Goal: Transaction & Acquisition: Book appointment/travel/reservation

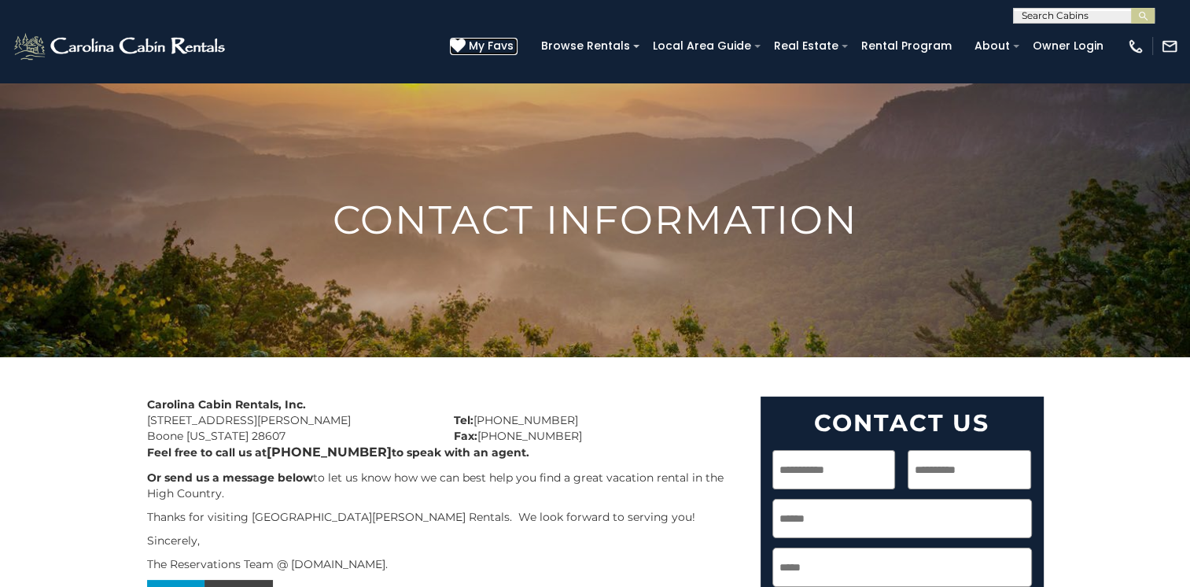
click at [513, 46] on span "My Favs" at bounding box center [491, 46] width 45 height 17
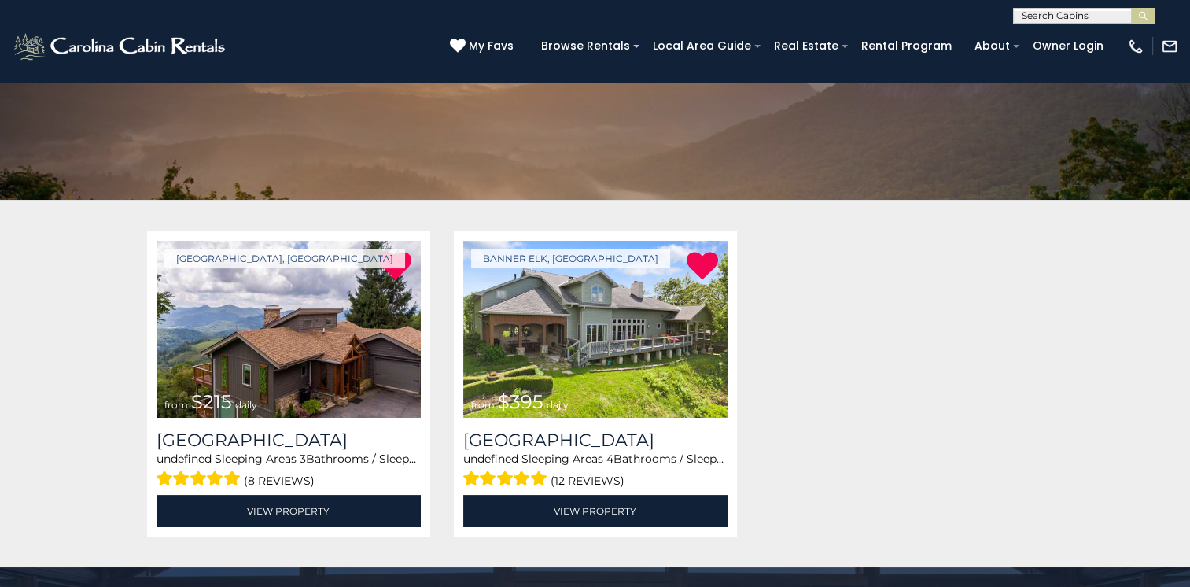
scroll to position [236, 0]
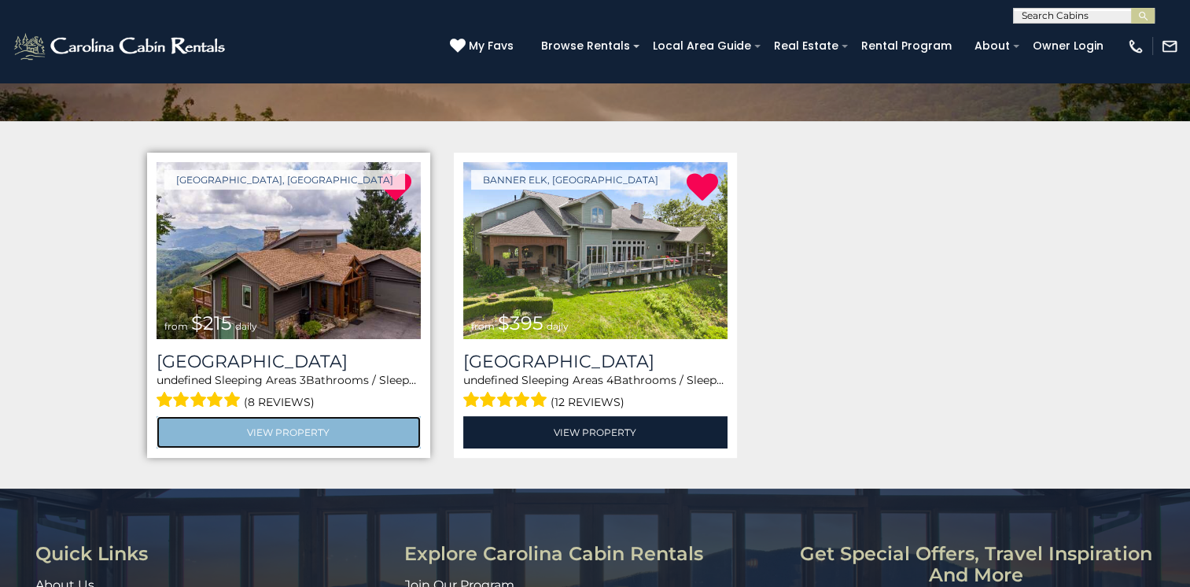
click at [299, 431] on link "View Property" at bounding box center [288, 432] width 264 height 32
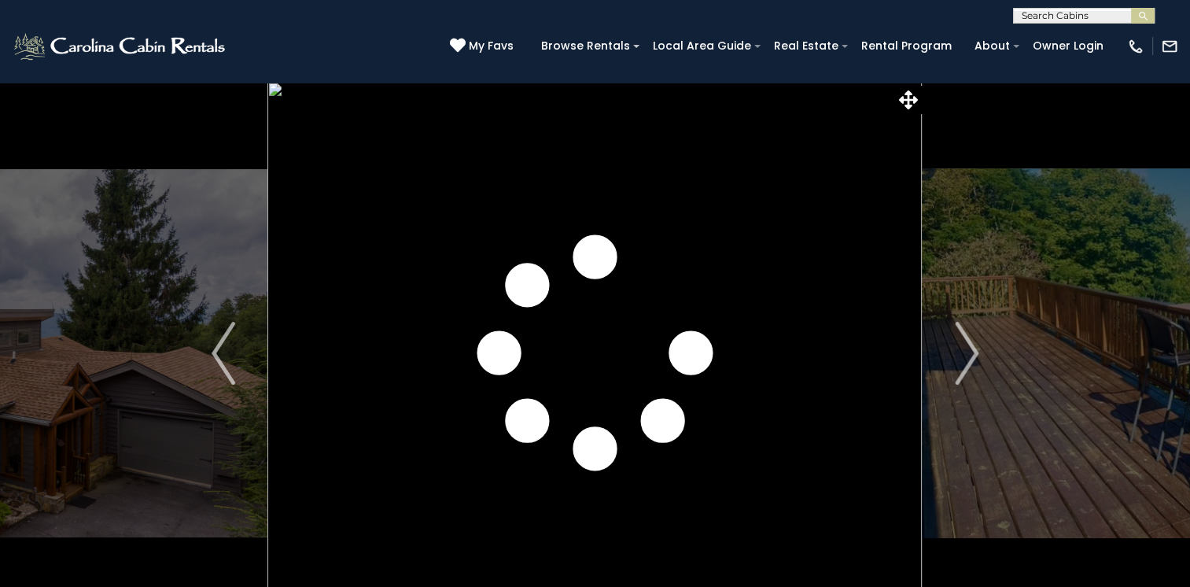
click at [970, 359] on img "Next" at bounding box center [967, 353] width 24 height 63
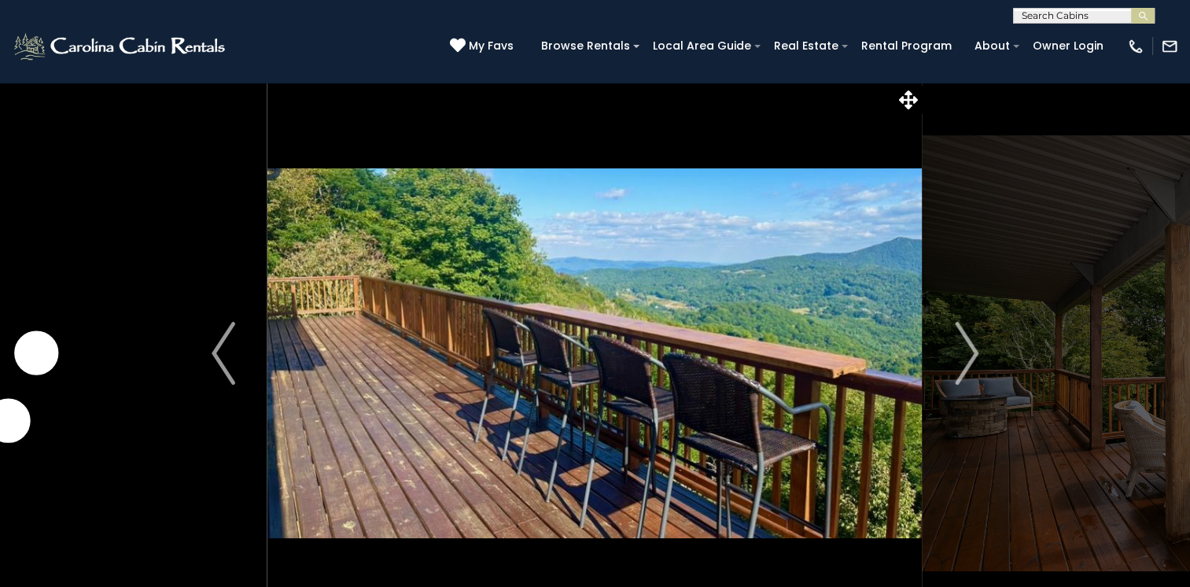
click at [970, 359] on img "Next" at bounding box center [967, 353] width 24 height 63
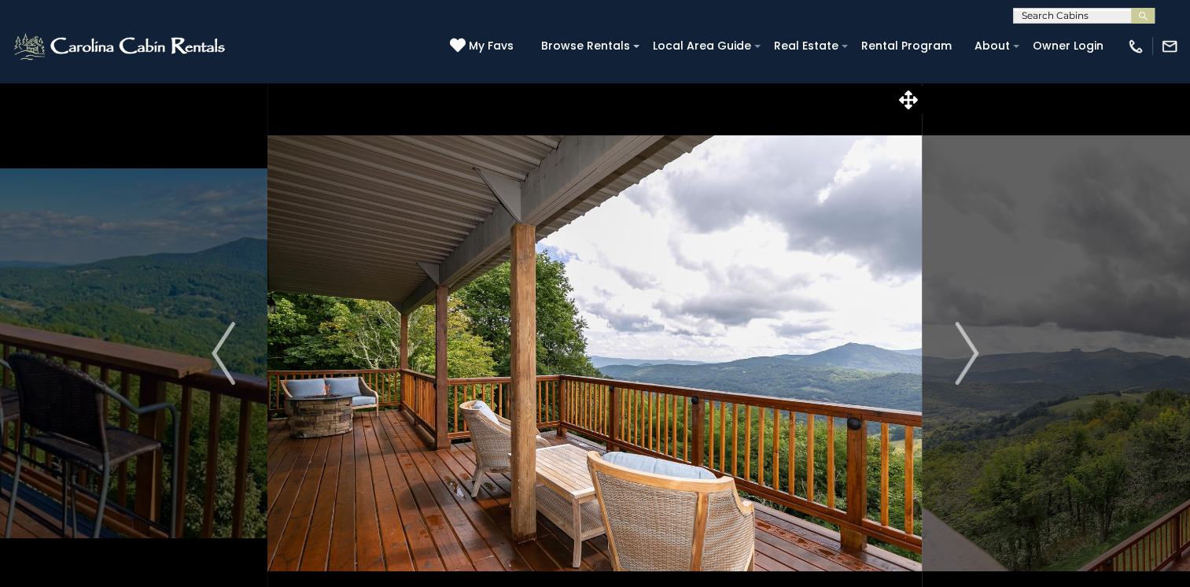
click at [970, 359] on img "Next" at bounding box center [967, 353] width 24 height 63
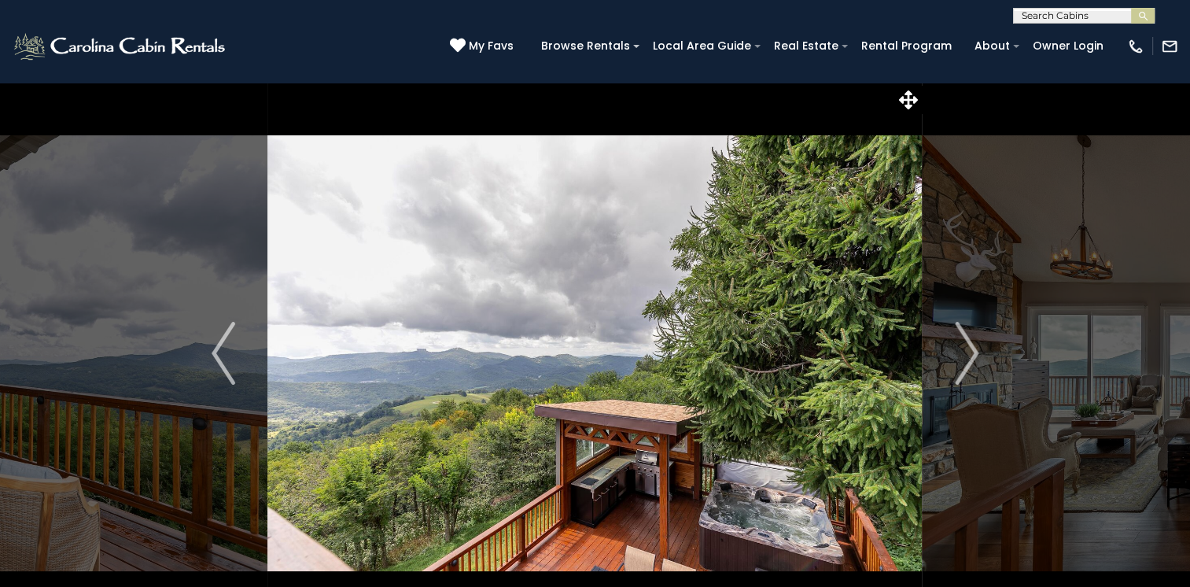
click at [970, 359] on img "Next" at bounding box center [967, 353] width 24 height 63
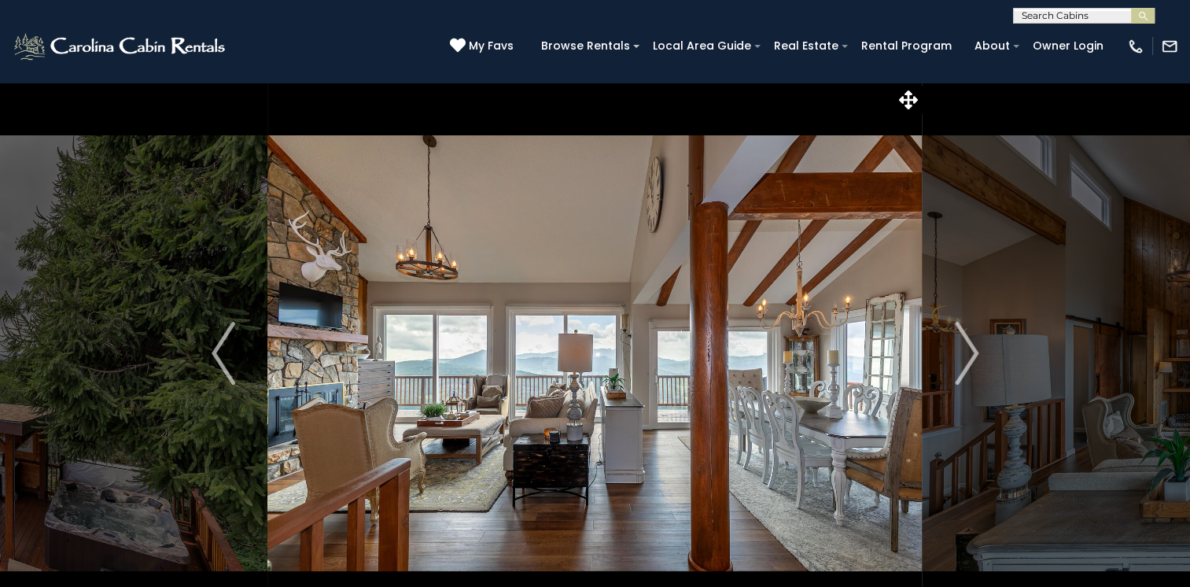
click at [970, 359] on img "Next" at bounding box center [967, 353] width 24 height 63
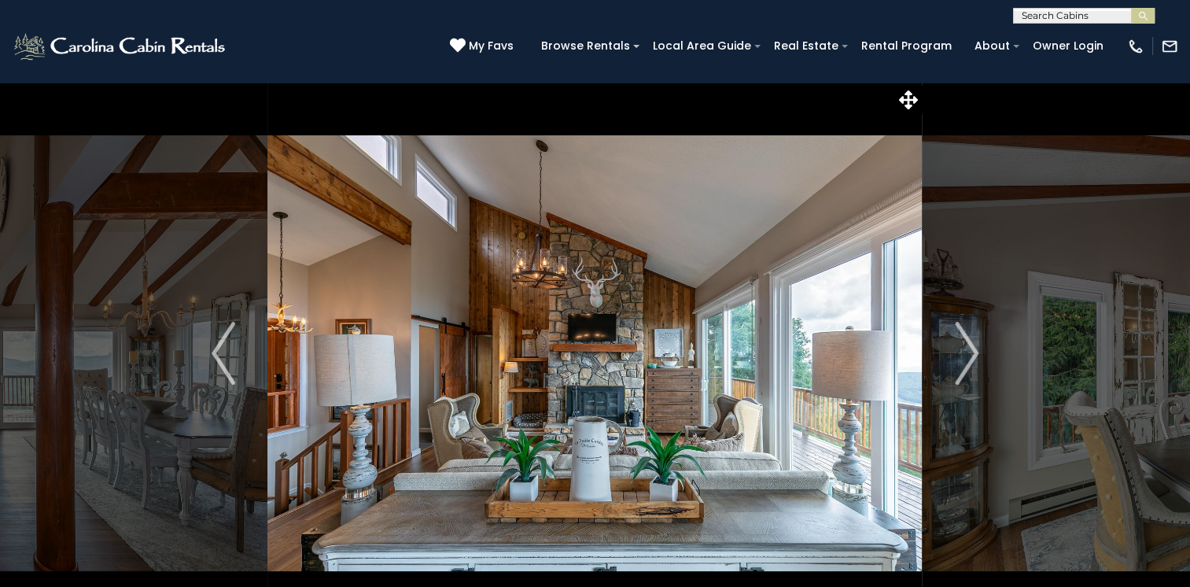
click at [970, 359] on img "Next" at bounding box center [967, 353] width 24 height 63
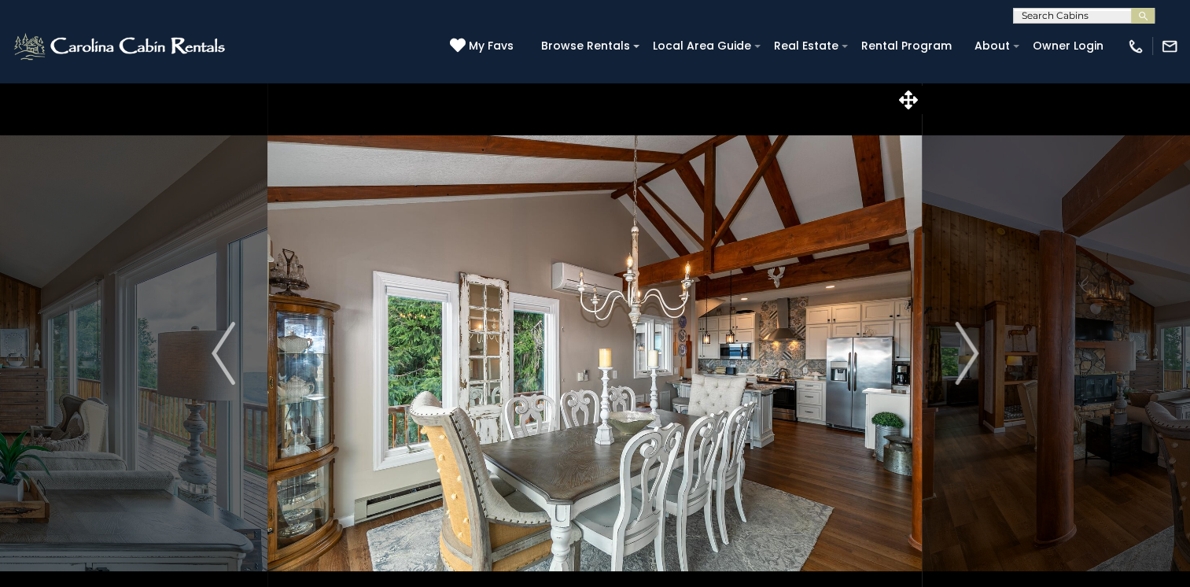
click at [970, 359] on img "Next" at bounding box center [967, 353] width 24 height 63
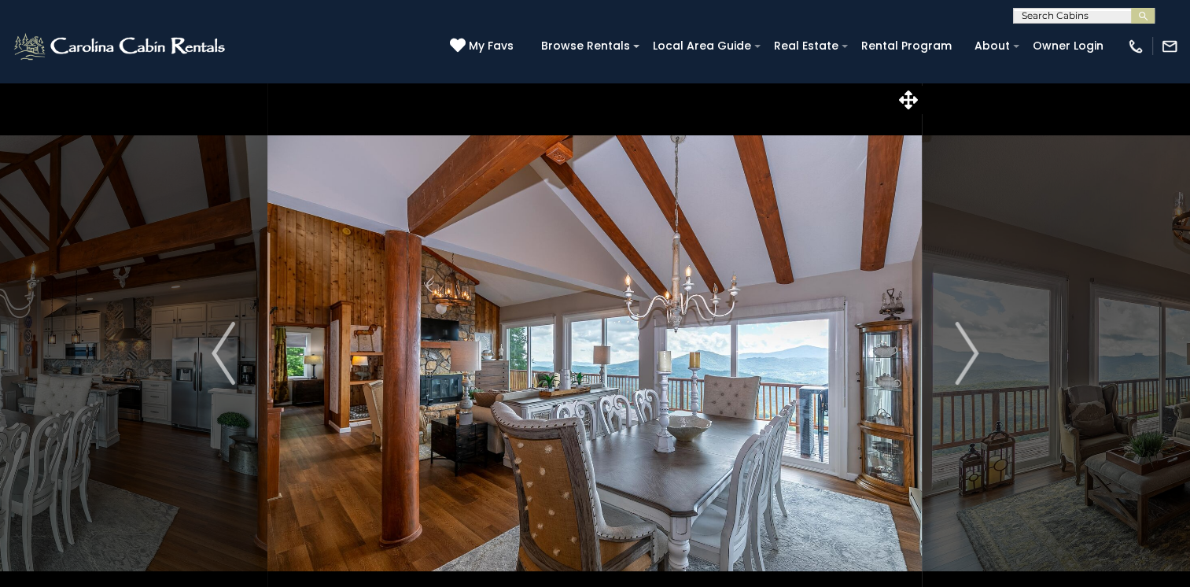
click at [970, 359] on img "Next" at bounding box center [967, 353] width 24 height 63
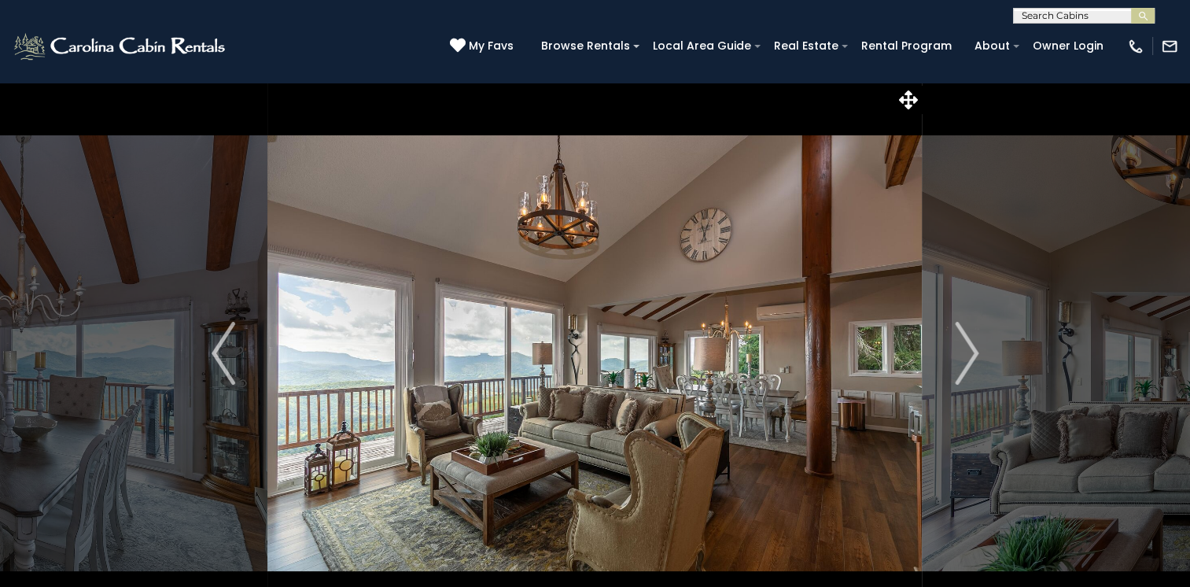
click at [970, 359] on img "Next" at bounding box center [967, 353] width 24 height 63
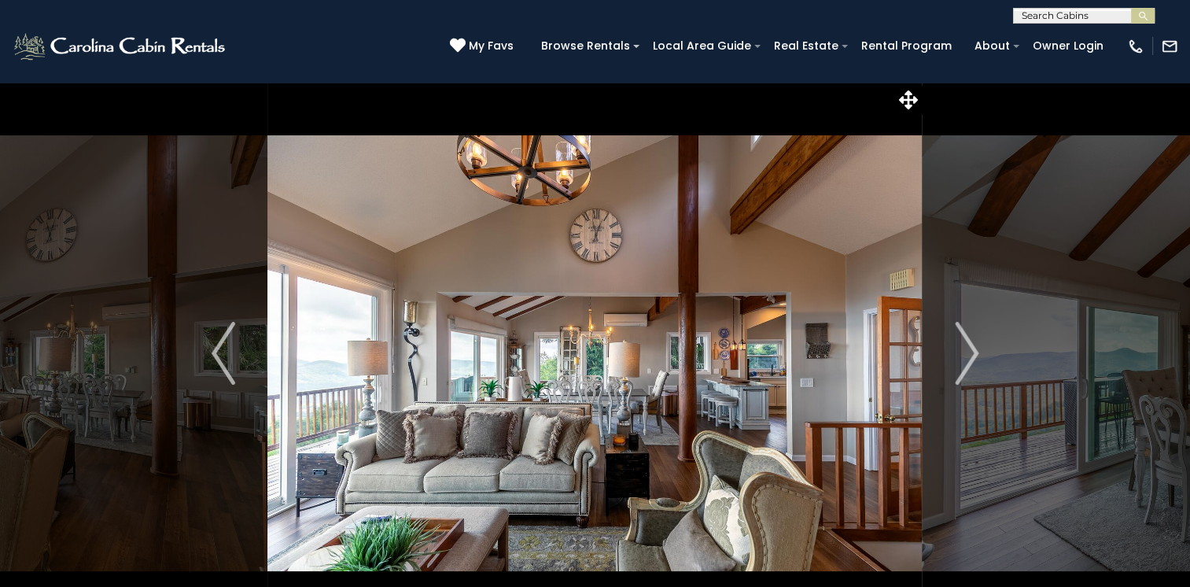
click at [970, 359] on img "Next" at bounding box center [967, 353] width 24 height 63
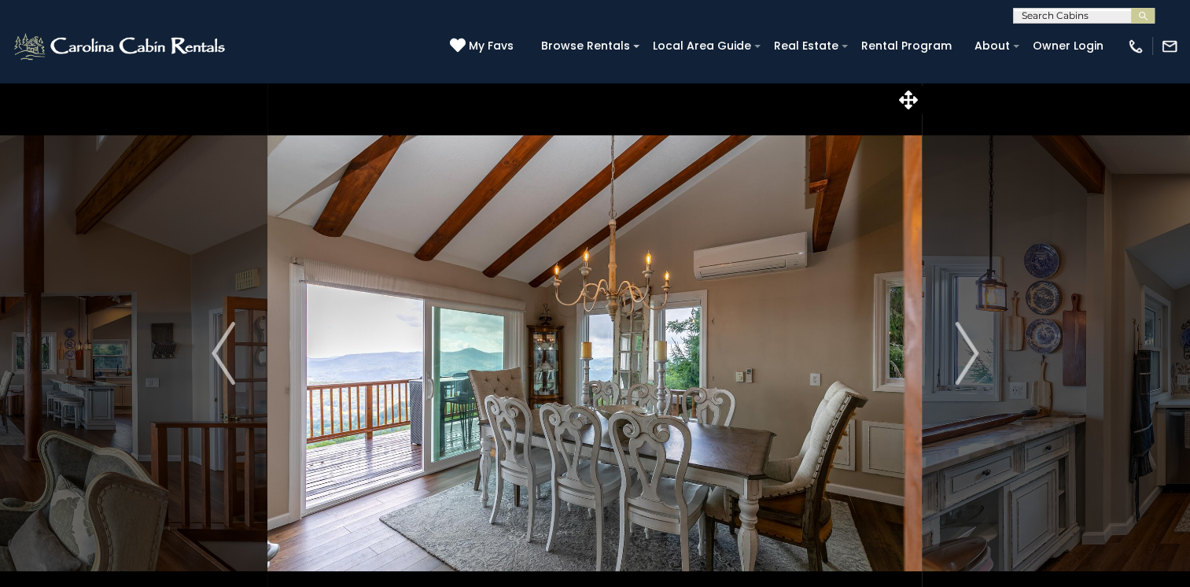
click at [970, 359] on img "Next" at bounding box center [967, 353] width 24 height 63
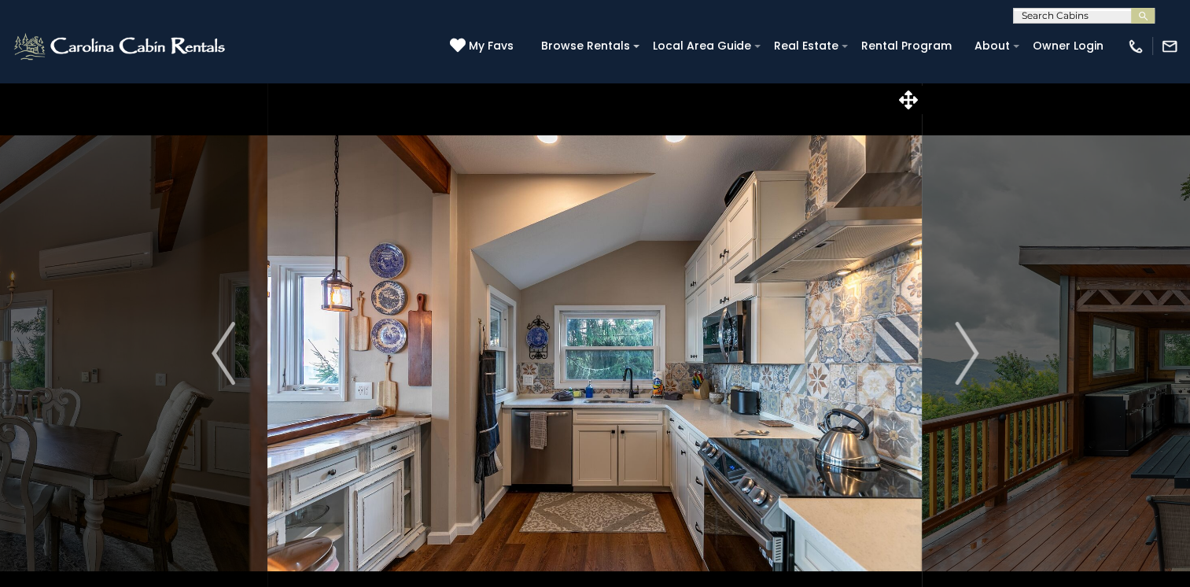
click at [970, 359] on img "Next" at bounding box center [967, 353] width 24 height 63
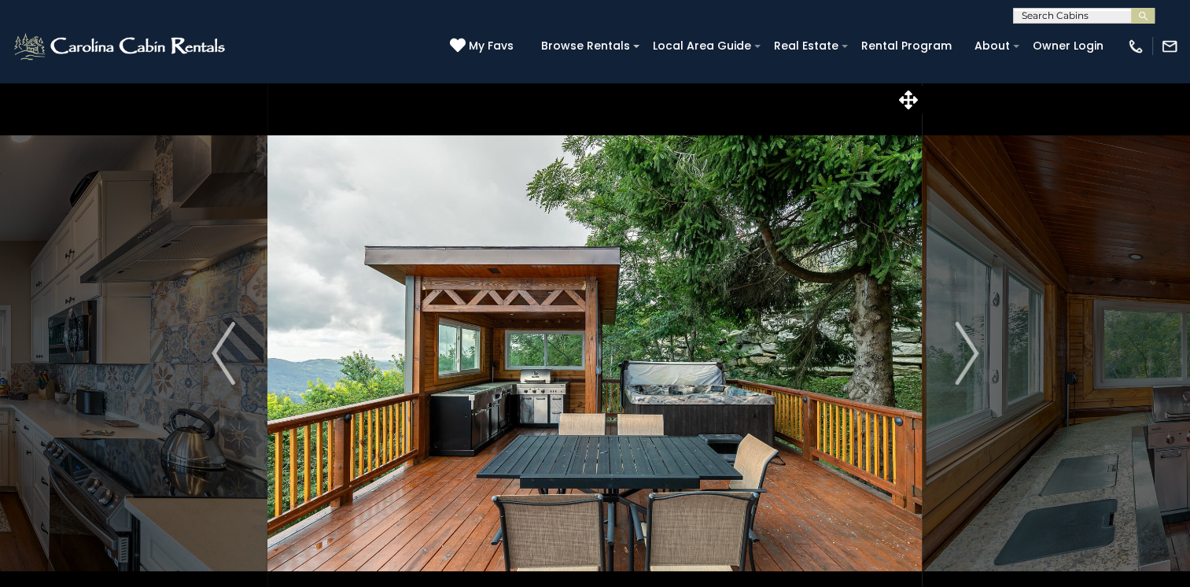
click at [970, 359] on img "Next" at bounding box center [967, 353] width 24 height 63
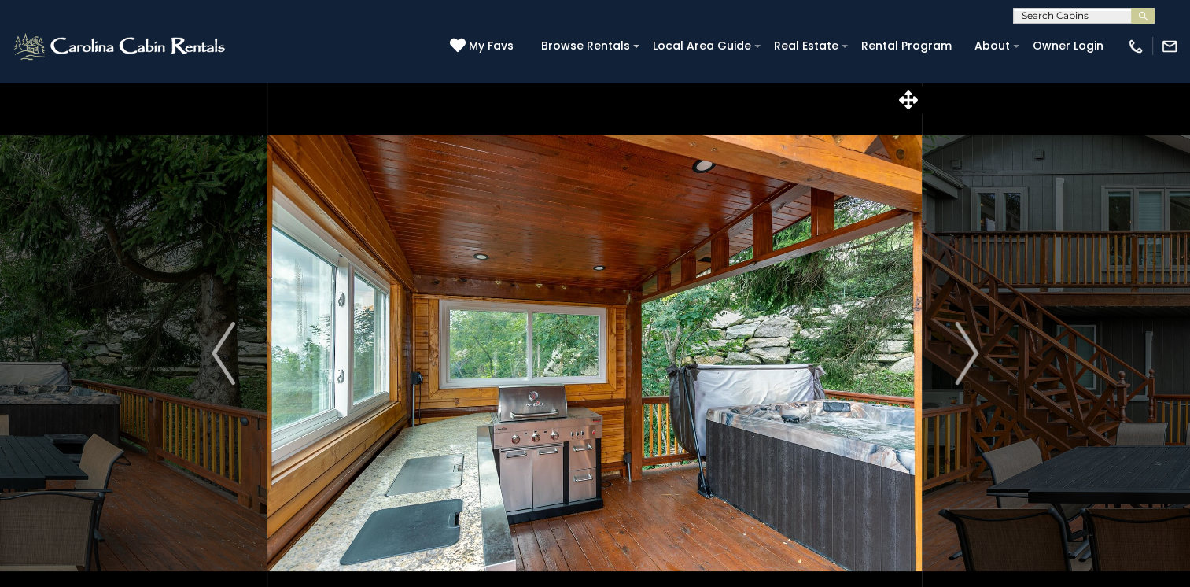
click at [970, 359] on img "Next" at bounding box center [967, 353] width 24 height 63
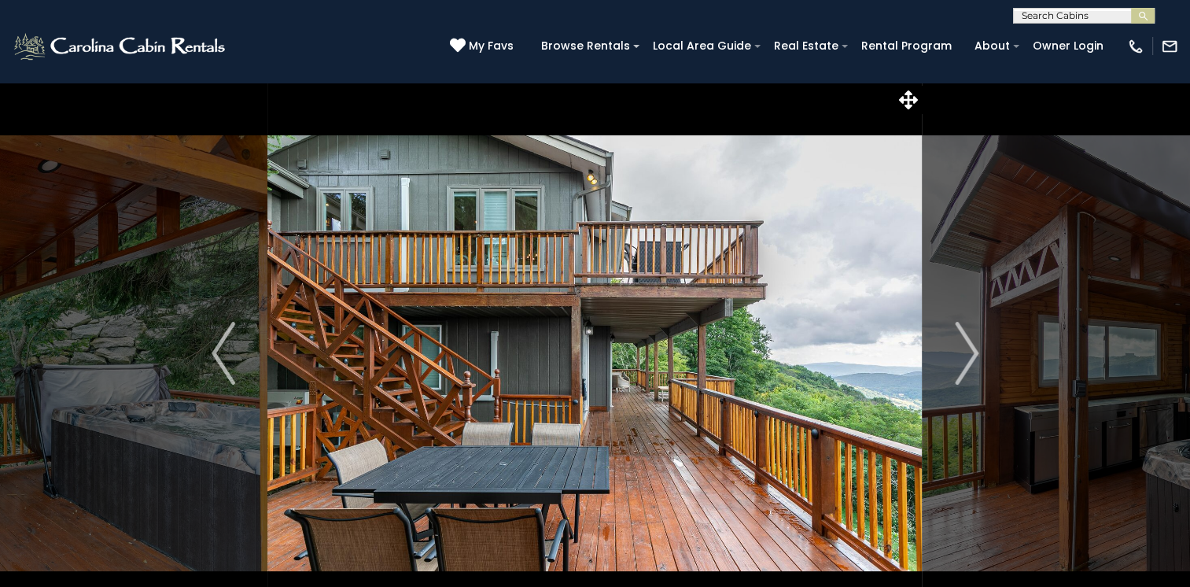
click at [970, 359] on img "Next" at bounding box center [967, 353] width 24 height 63
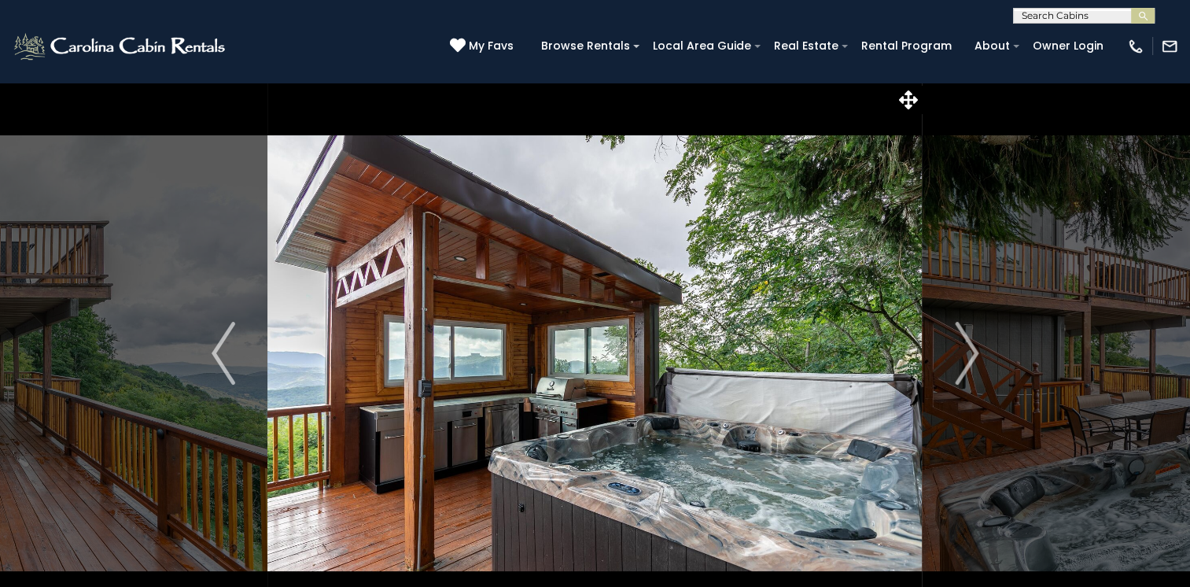
click at [970, 359] on img "Next" at bounding box center [967, 353] width 24 height 63
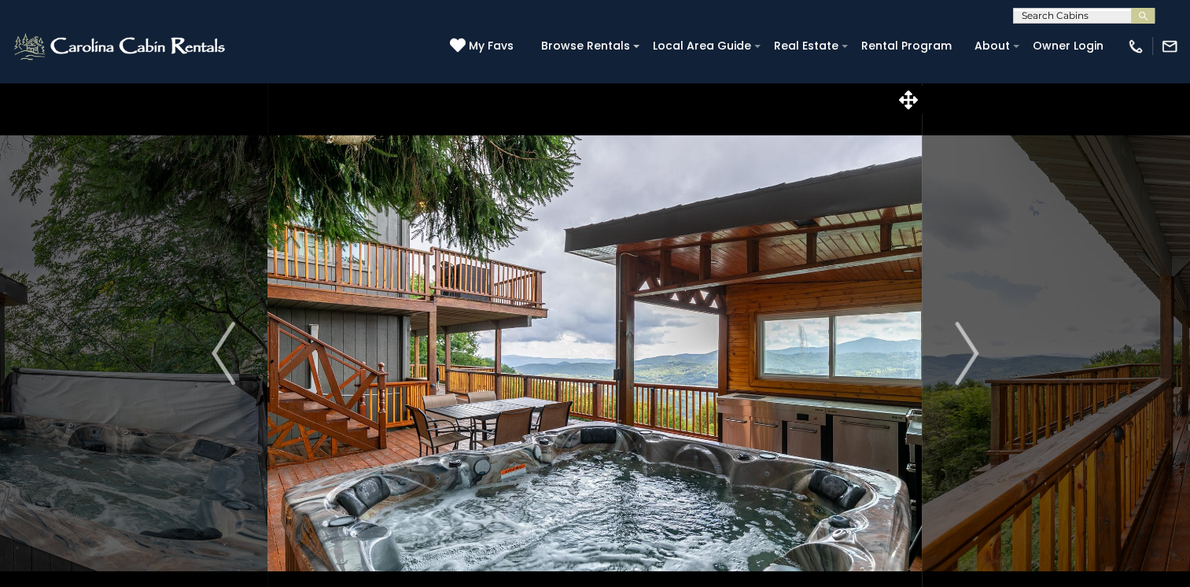
click at [970, 359] on img "Next" at bounding box center [967, 353] width 24 height 63
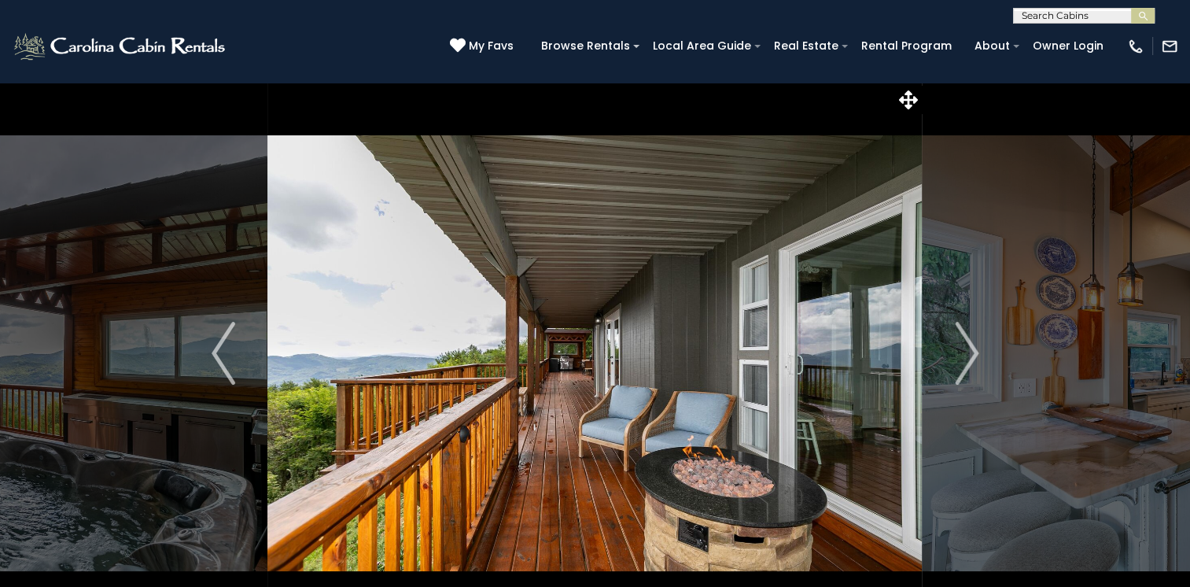
click at [970, 359] on img "Next" at bounding box center [967, 353] width 24 height 63
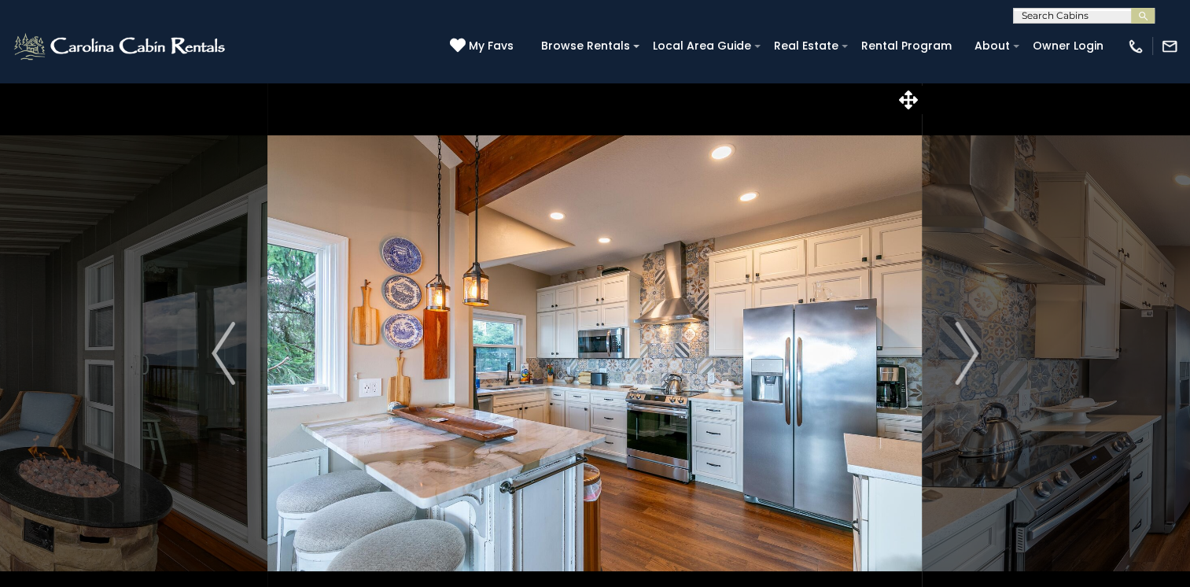
click at [970, 359] on img "Next" at bounding box center [967, 353] width 24 height 63
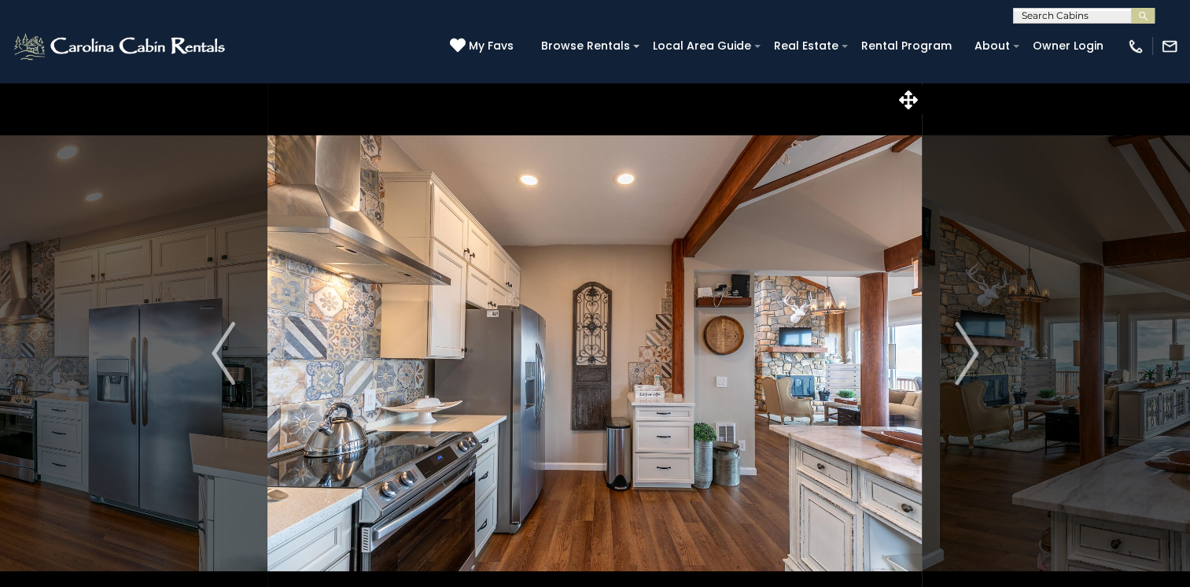
click at [970, 359] on img "Next" at bounding box center [967, 353] width 24 height 63
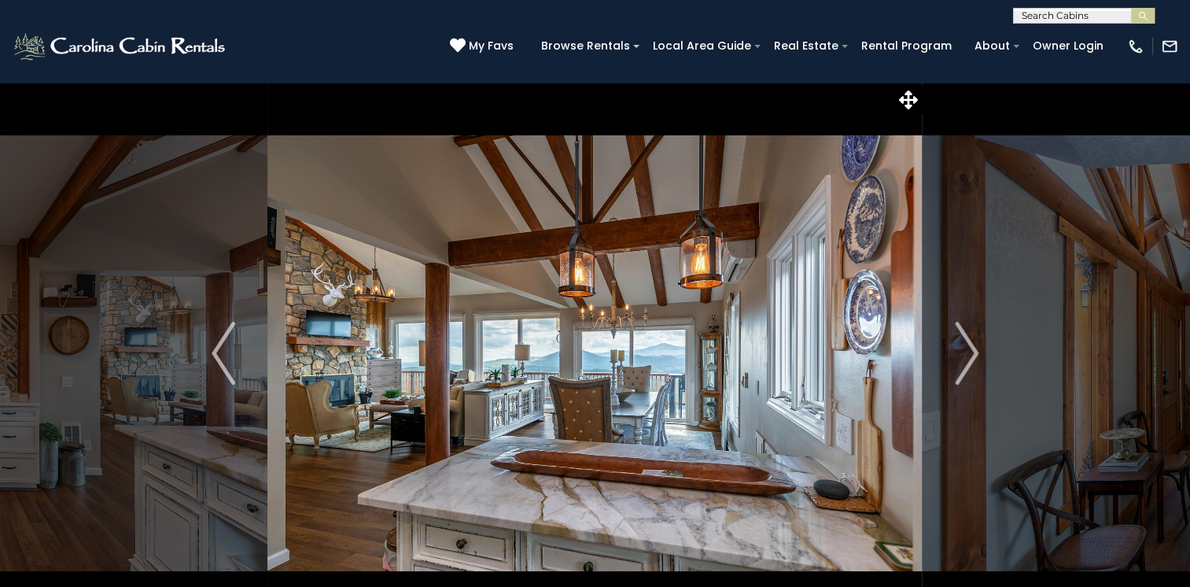
click at [970, 359] on img "Next" at bounding box center [967, 353] width 24 height 63
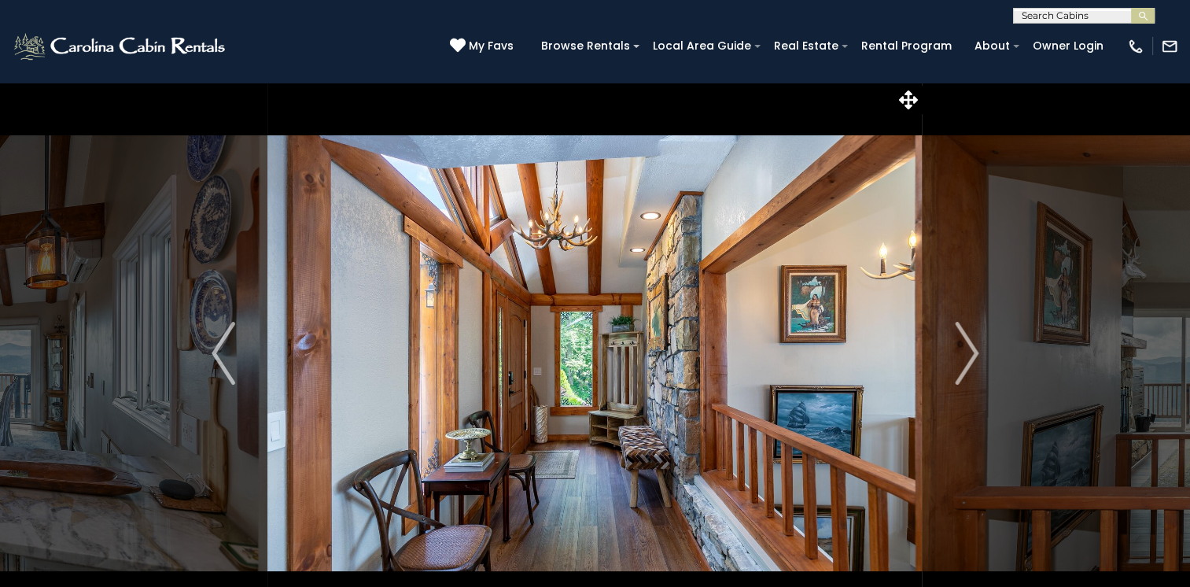
click at [970, 359] on img "Next" at bounding box center [967, 353] width 24 height 63
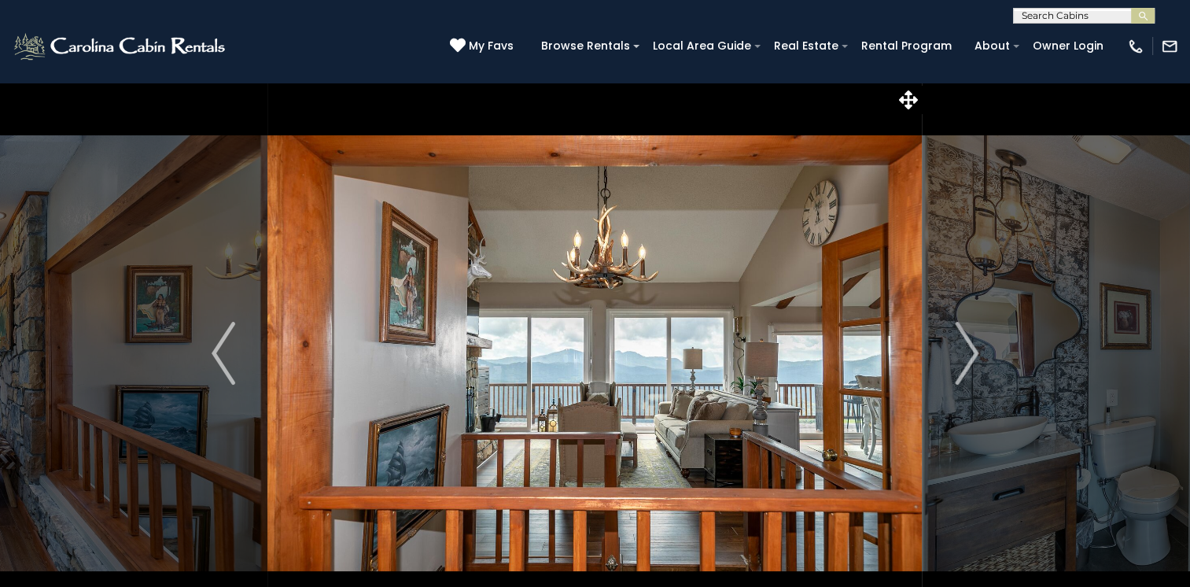
click at [970, 359] on img "Next" at bounding box center [967, 353] width 24 height 63
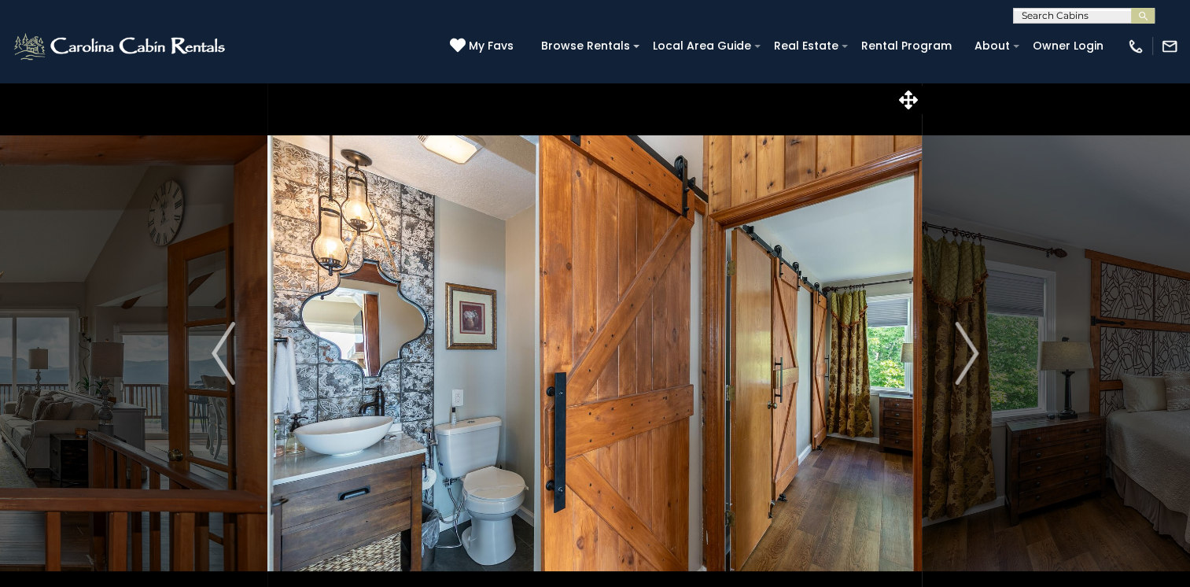
click at [970, 359] on img "Next" at bounding box center [967, 353] width 24 height 63
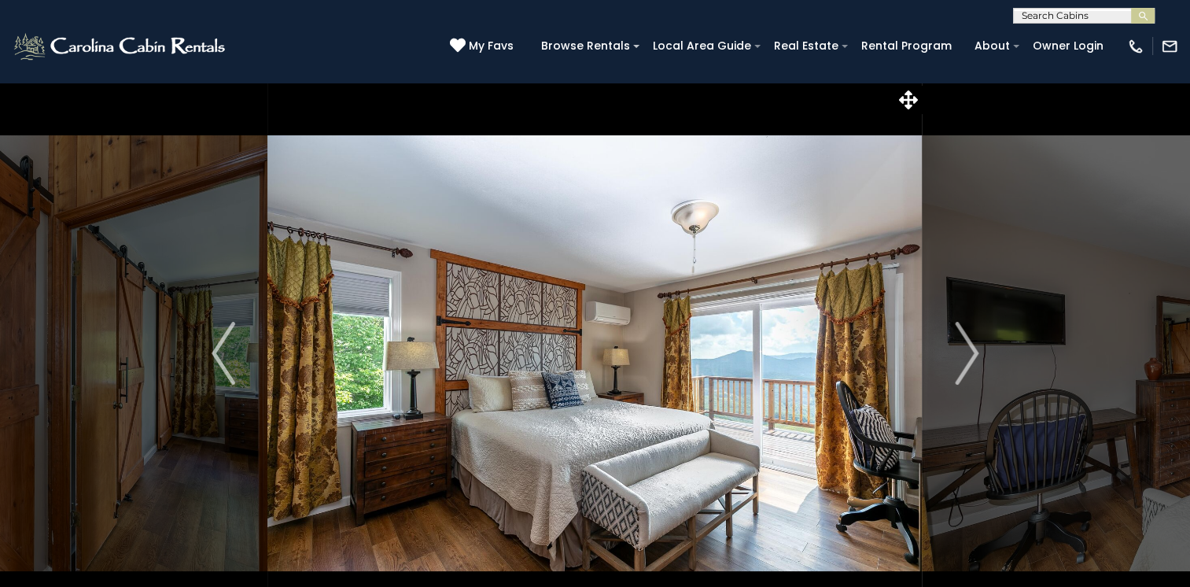
click at [970, 359] on img "Next" at bounding box center [967, 353] width 24 height 63
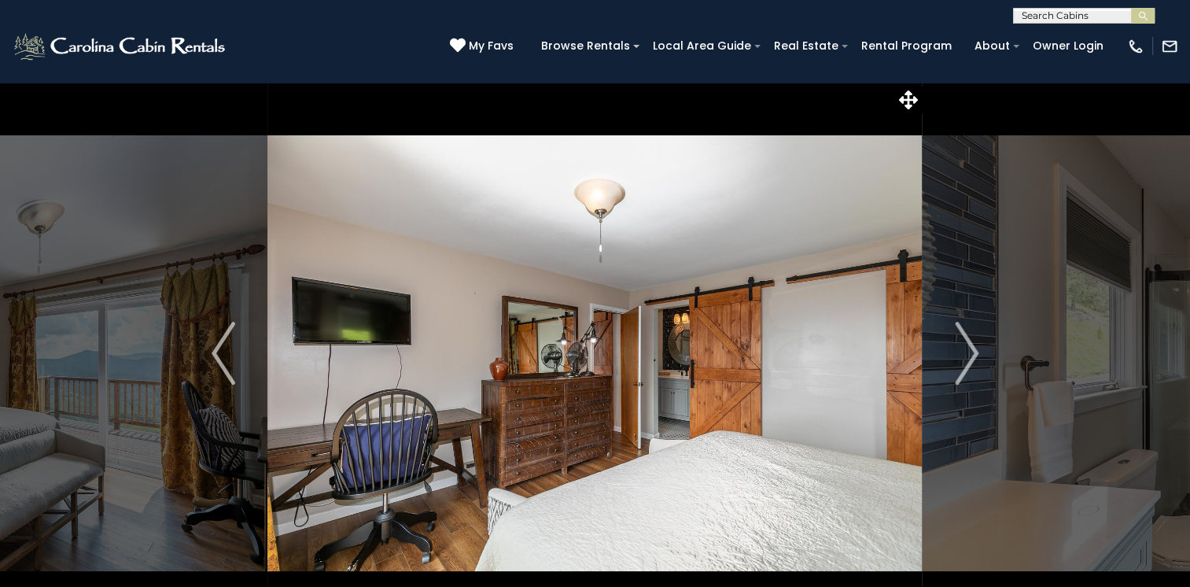
click at [970, 359] on img "Next" at bounding box center [967, 353] width 24 height 63
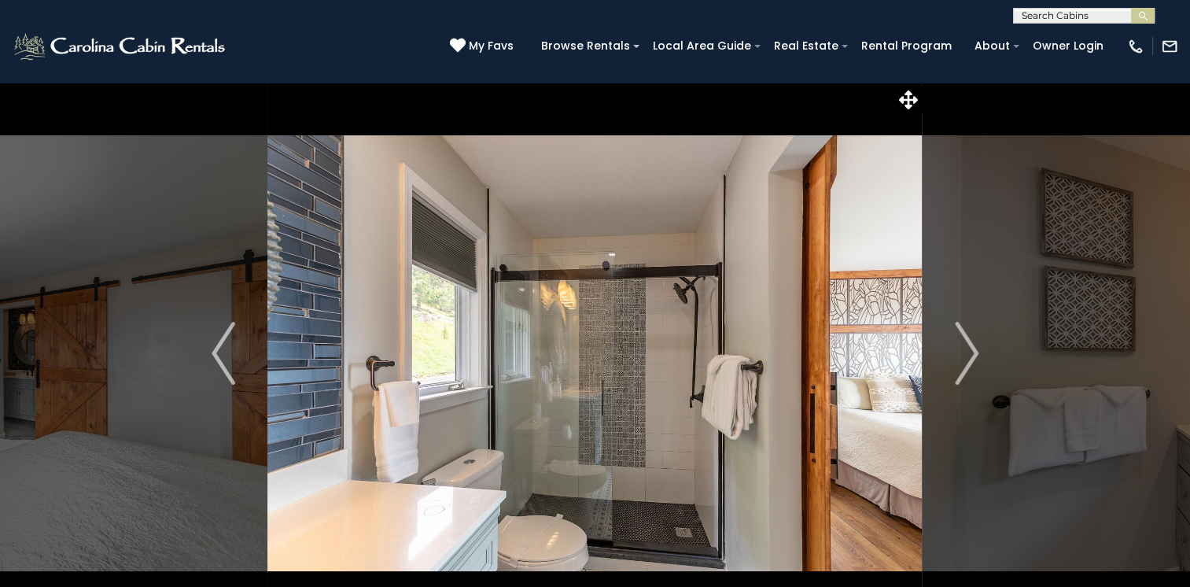
click at [970, 359] on img "Next" at bounding box center [967, 353] width 24 height 63
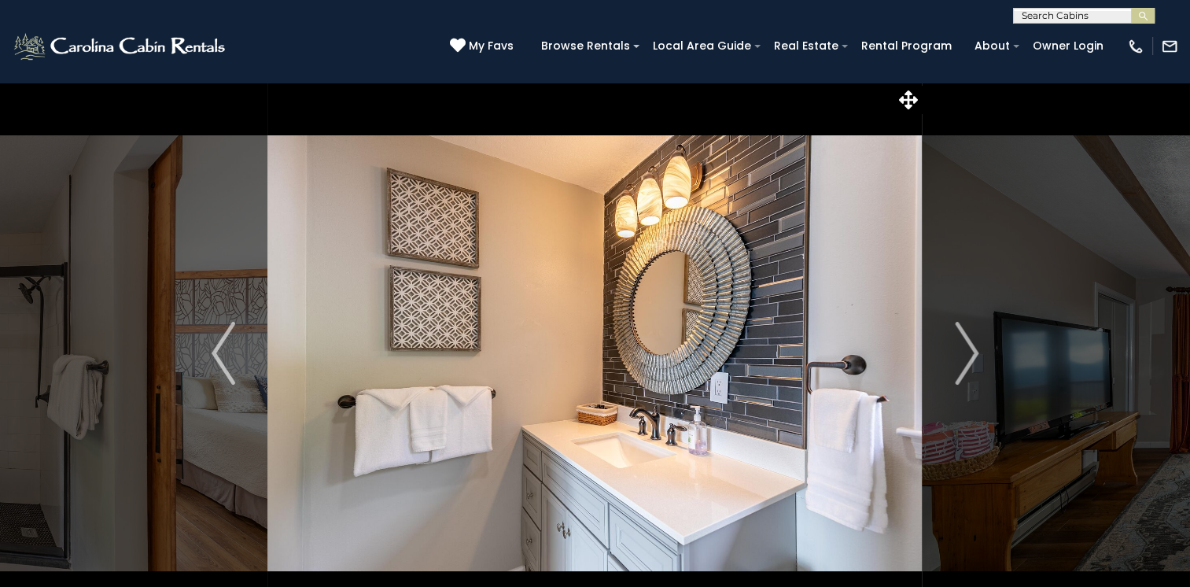
click at [970, 359] on img "Next" at bounding box center [967, 353] width 24 height 63
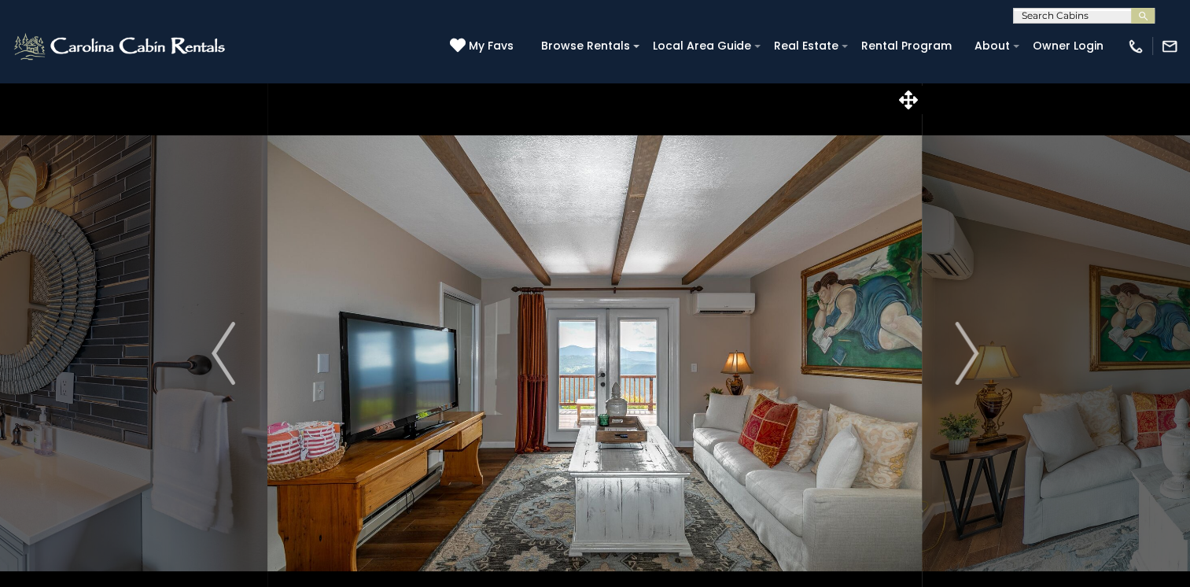
click at [970, 359] on img "Next" at bounding box center [967, 353] width 24 height 63
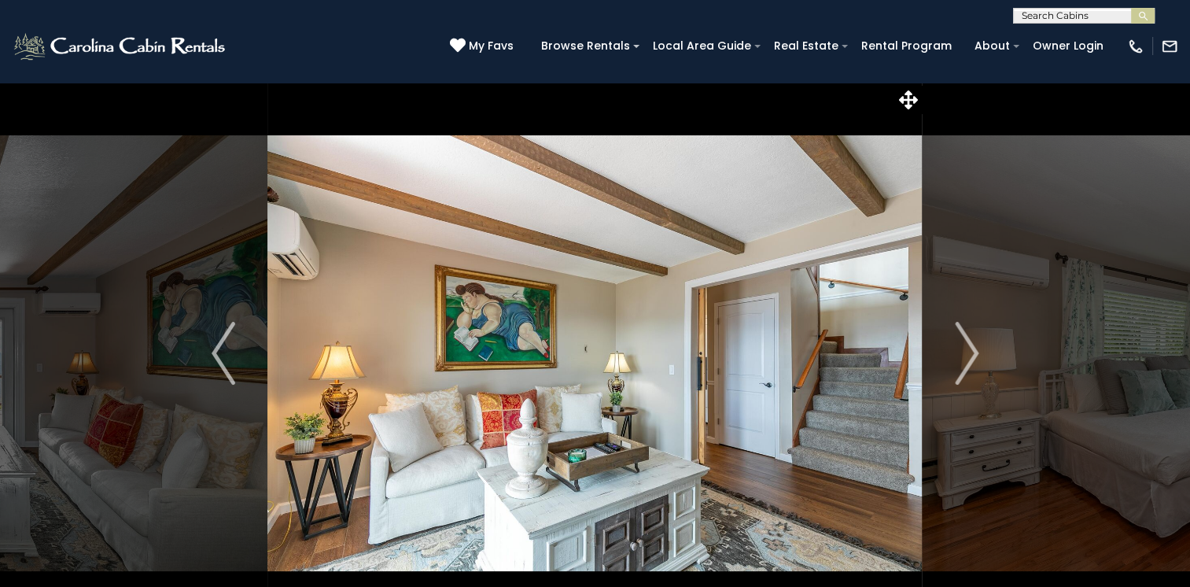
click at [970, 359] on img "Next" at bounding box center [967, 353] width 24 height 63
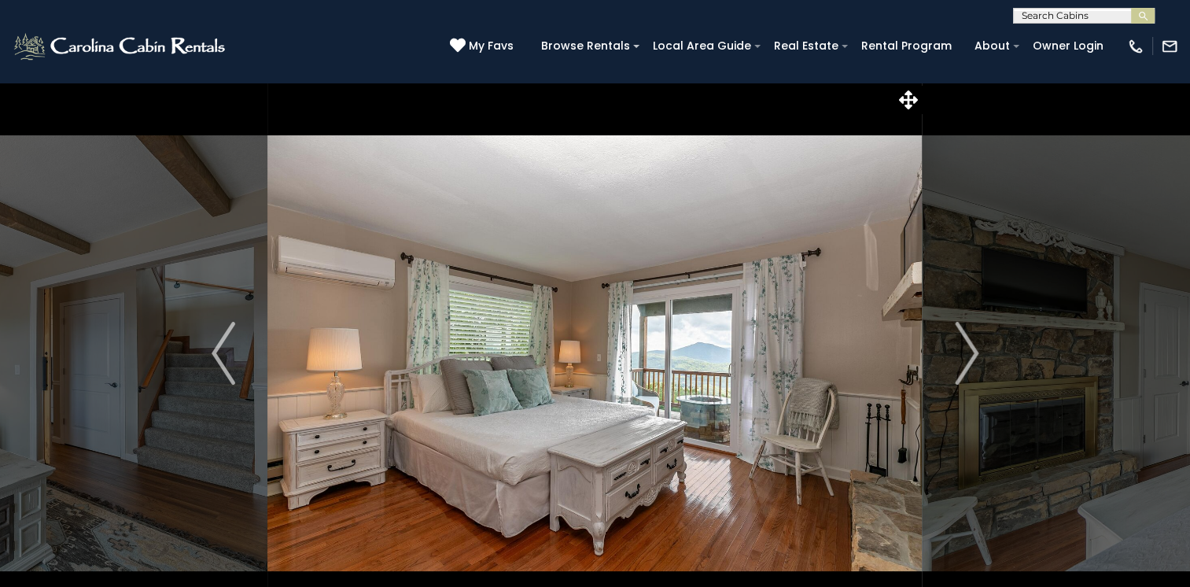
click at [970, 359] on img "Next" at bounding box center [967, 353] width 24 height 63
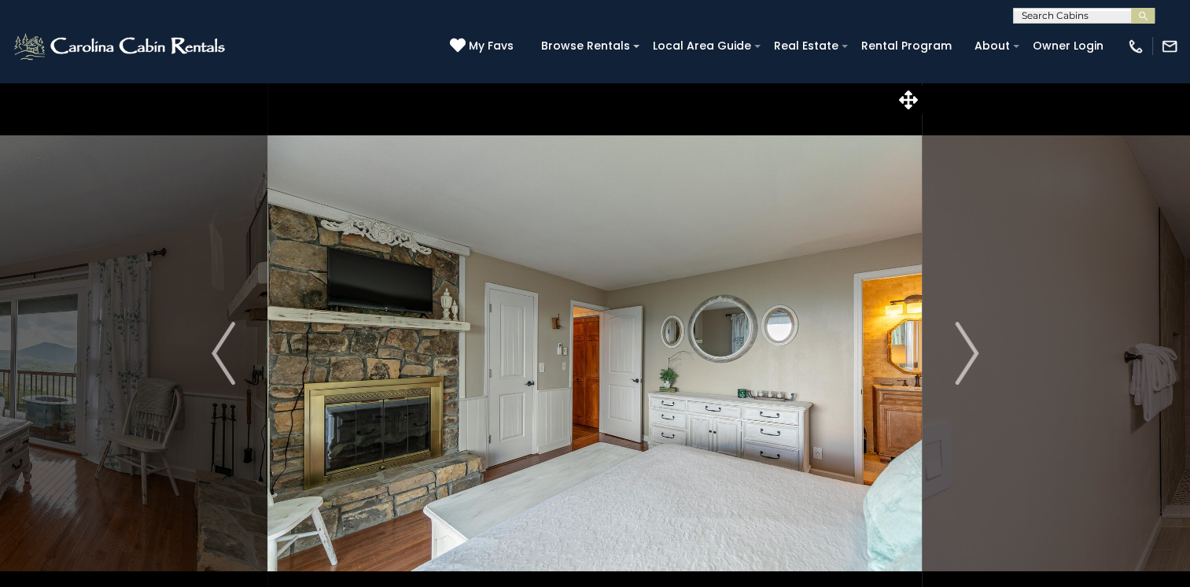
click at [970, 359] on img "Next" at bounding box center [967, 353] width 24 height 63
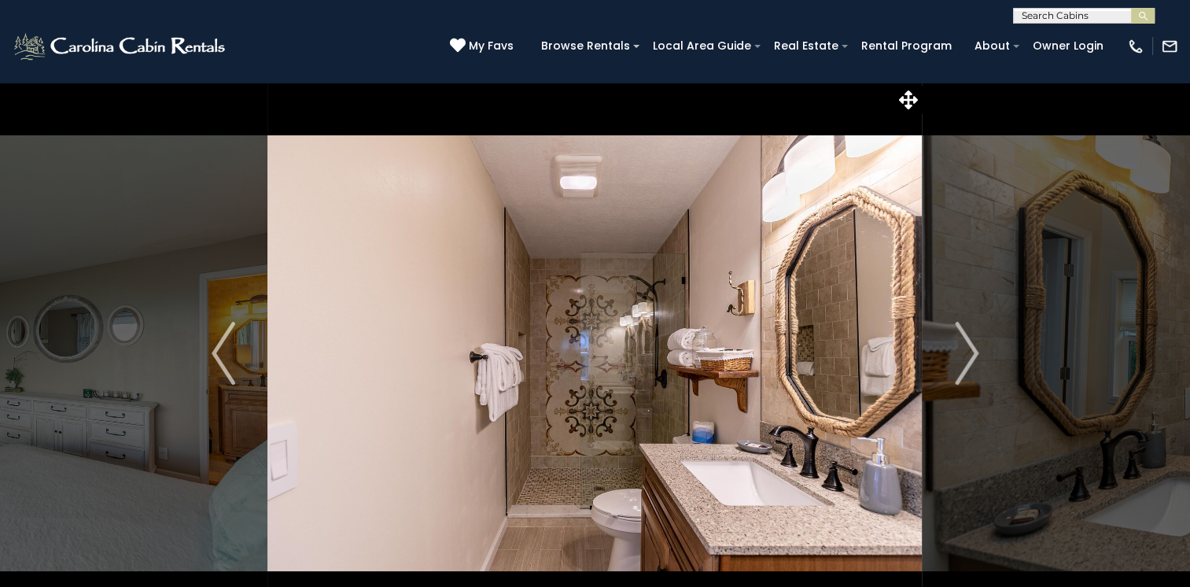
click at [970, 359] on img "Next" at bounding box center [967, 353] width 24 height 63
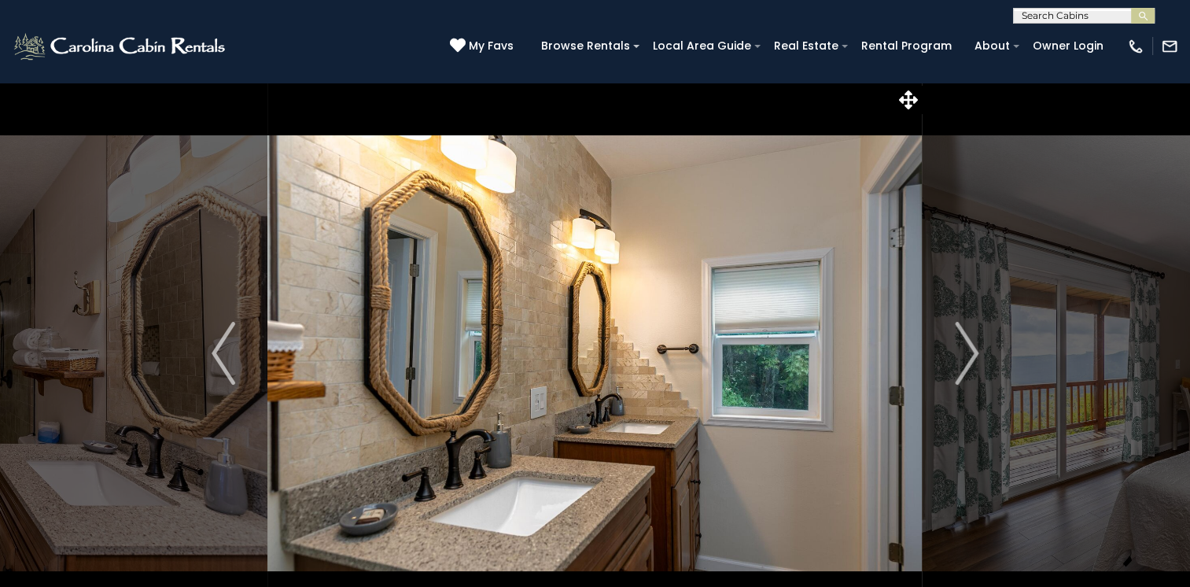
click at [970, 359] on img "Next" at bounding box center [967, 353] width 24 height 63
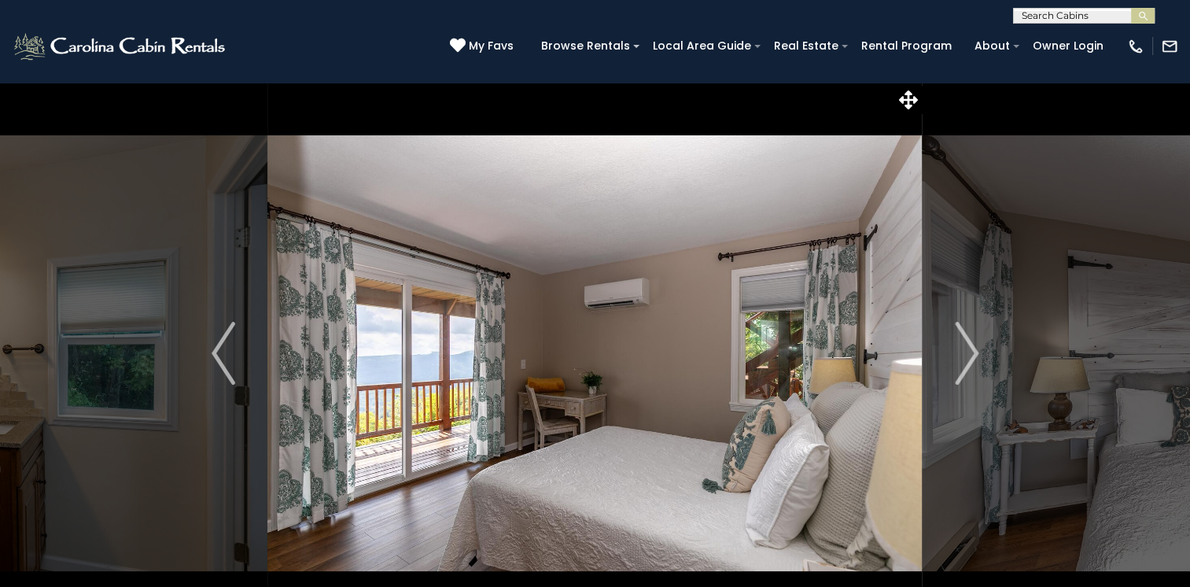
click at [970, 359] on img "Next" at bounding box center [967, 353] width 24 height 63
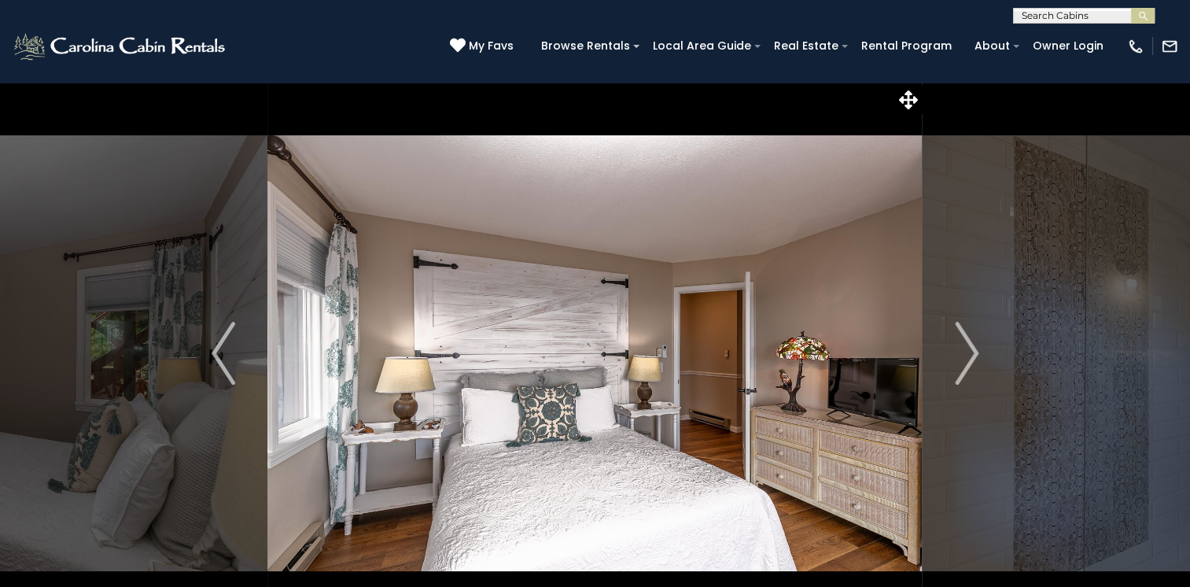
click at [970, 359] on img "Next" at bounding box center [967, 353] width 24 height 63
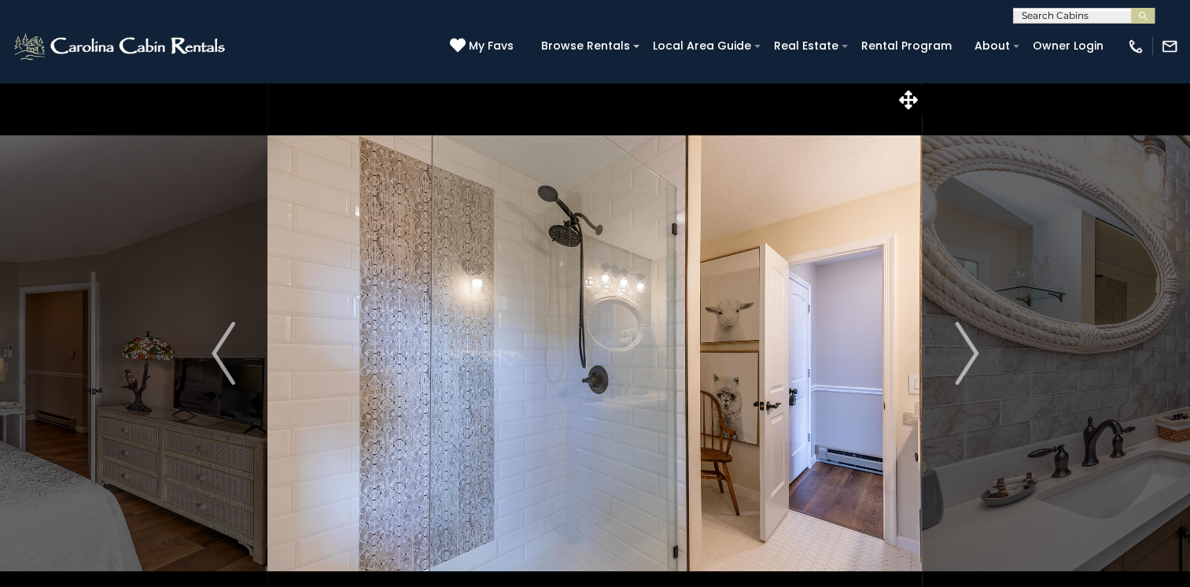
click at [970, 359] on img "Next" at bounding box center [967, 353] width 24 height 63
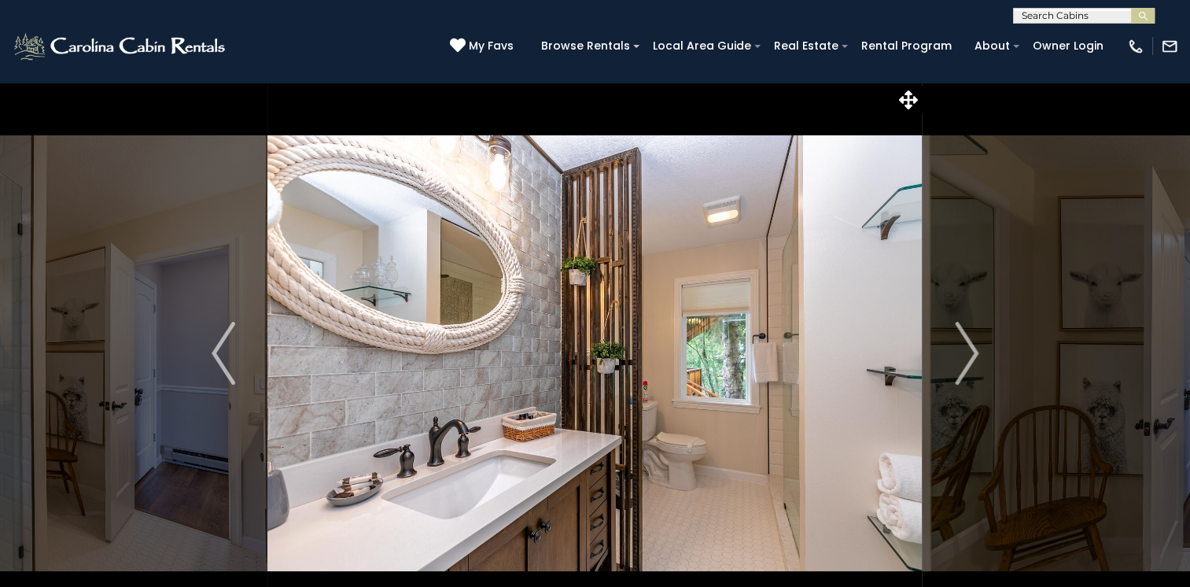
click at [970, 359] on img "Next" at bounding box center [967, 353] width 24 height 63
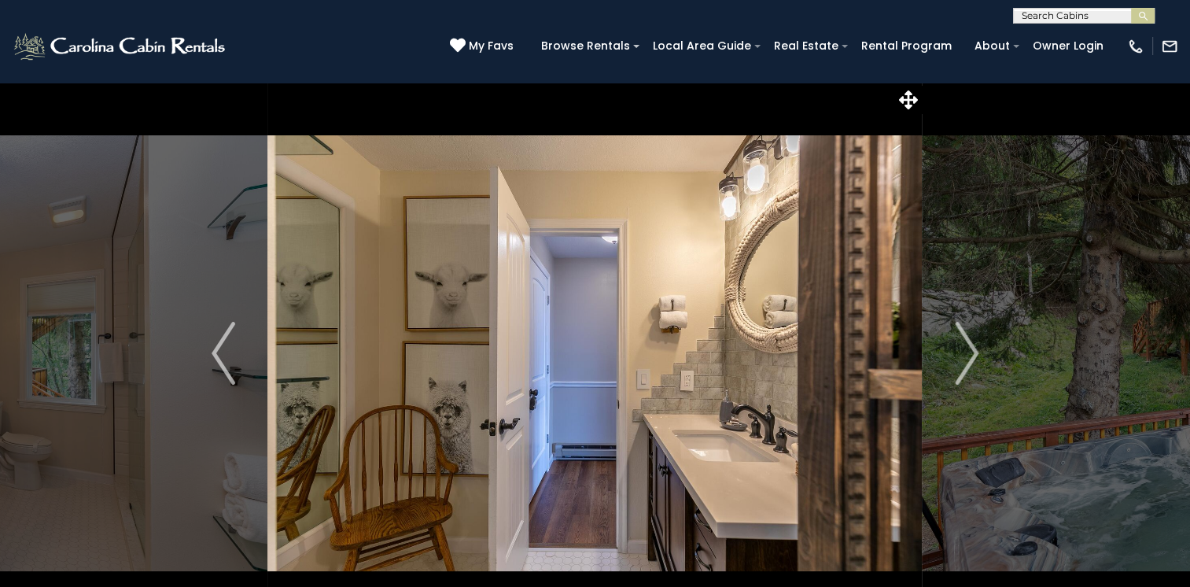
click at [970, 359] on img "Next" at bounding box center [967, 353] width 24 height 63
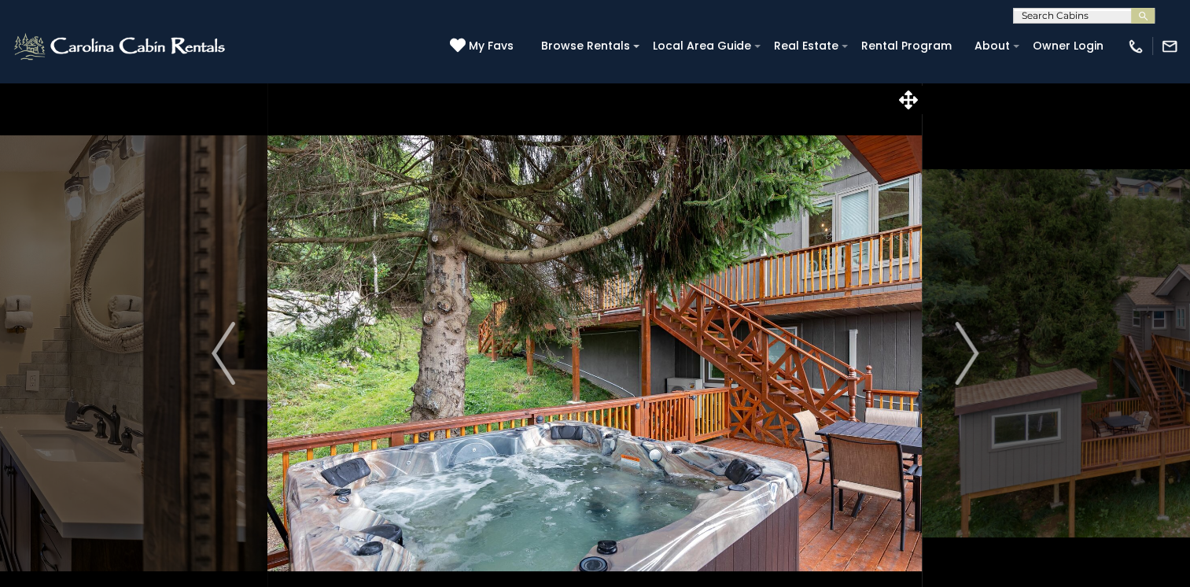
click at [970, 359] on img "Next" at bounding box center [967, 353] width 24 height 63
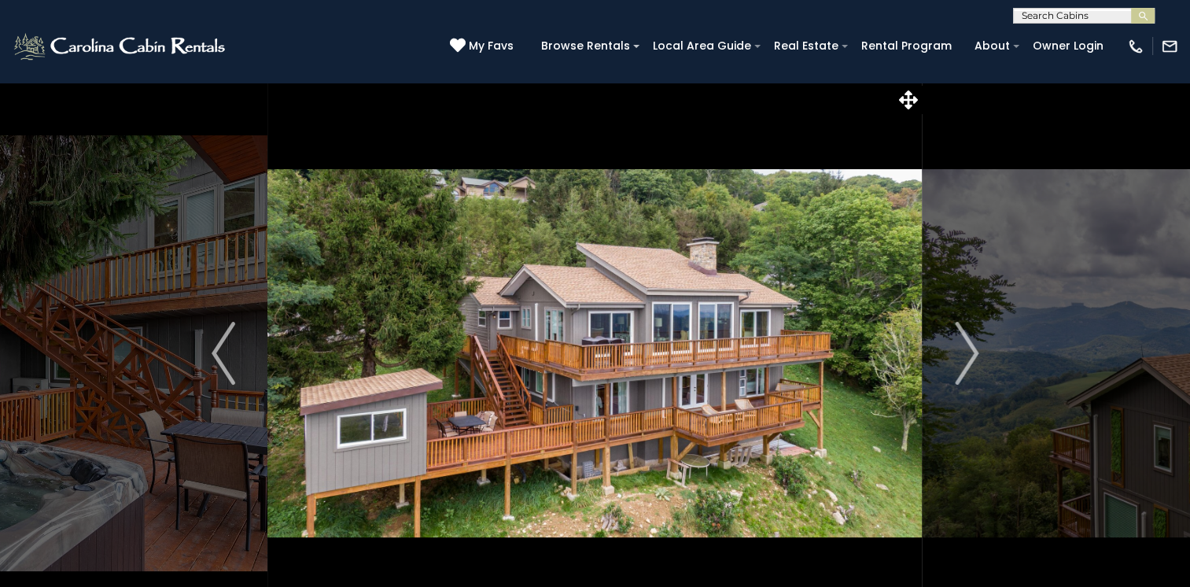
click at [970, 359] on img "Next" at bounding box center [967, 353] width 24 height 63
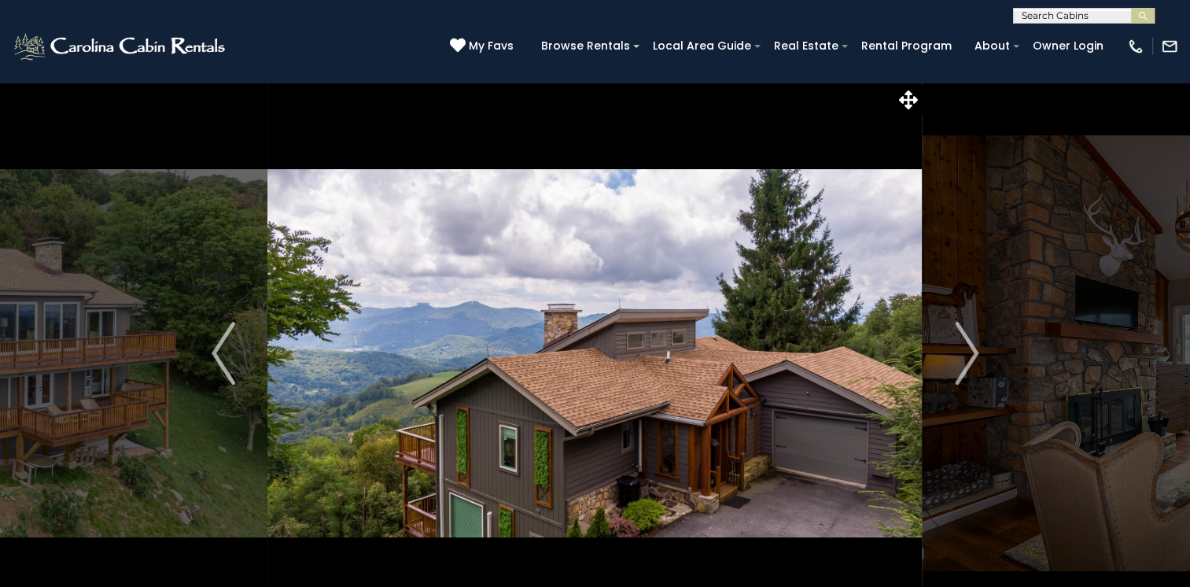
click at [970, 359] on img "Next" at bounding box center [967, 353] width 24 height 63
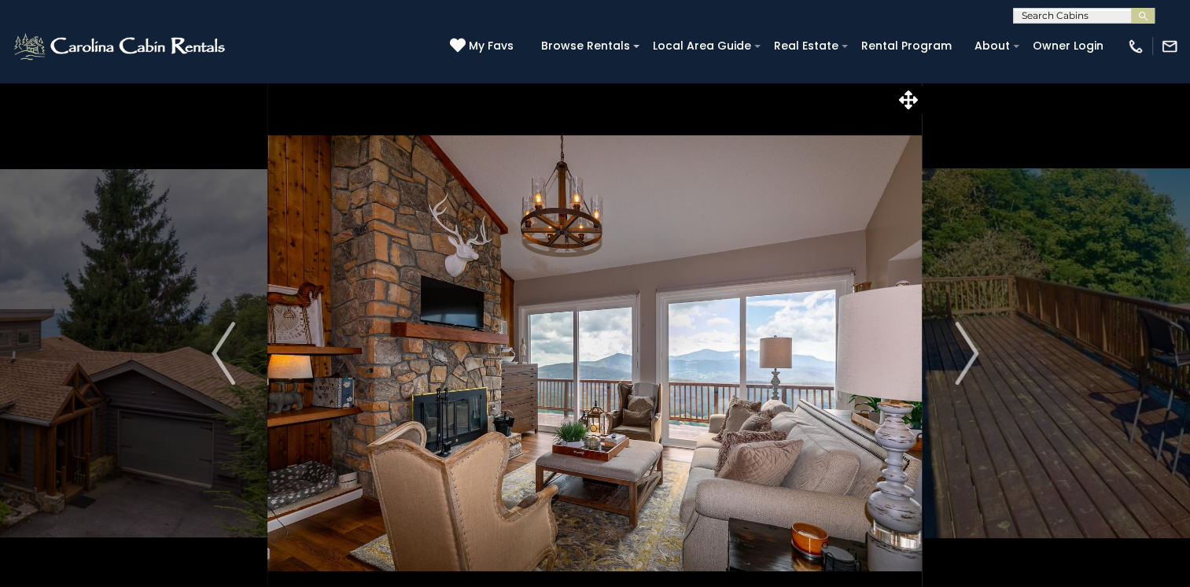
click at [970, 359] on img "Next" at bounding box center [967, 353] width 24 height 63
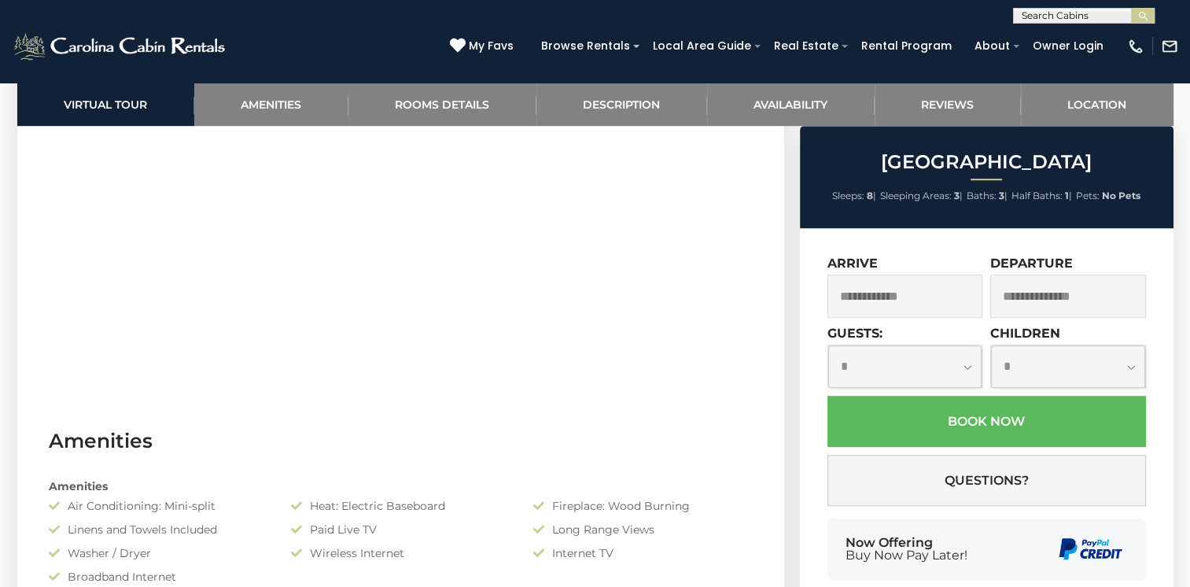
scroll to position [708, 0]
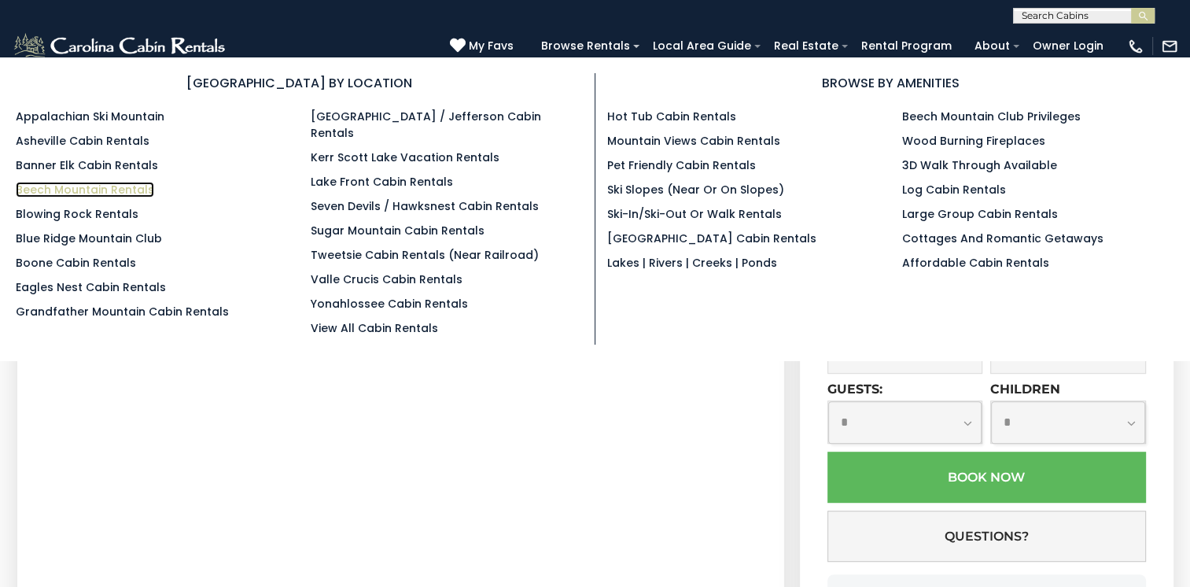
click at [119, 185] on link "Beech Mountain Rentals" at bounding box center [85, 190] width 138 height 16
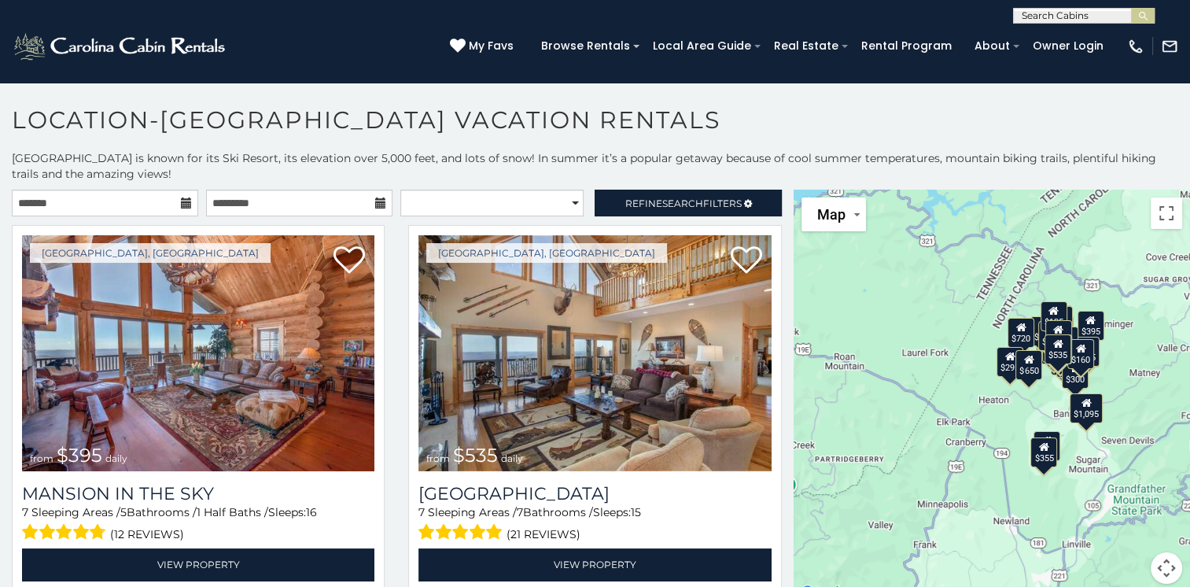
click at [181, 200] on icon at bounding box center [186, 202] width 11 height 11
click at [107, 212] on input "text" at bounding box center [105, 203] width 186 height 27
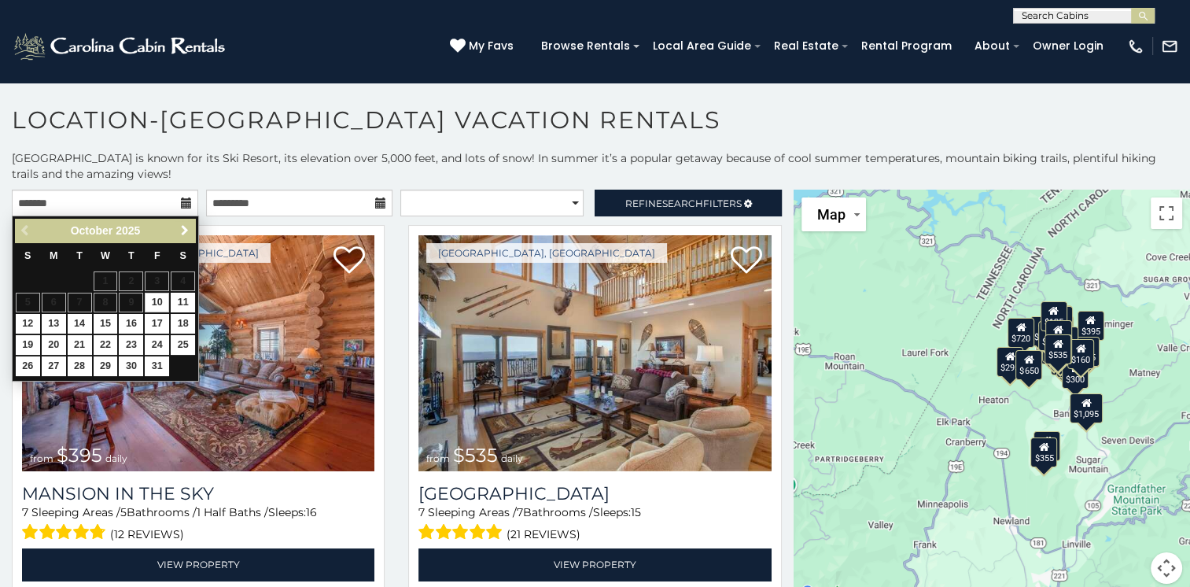
click at [180, 224] on span "Next" at bounding box center [184, 230] width 13 height 13
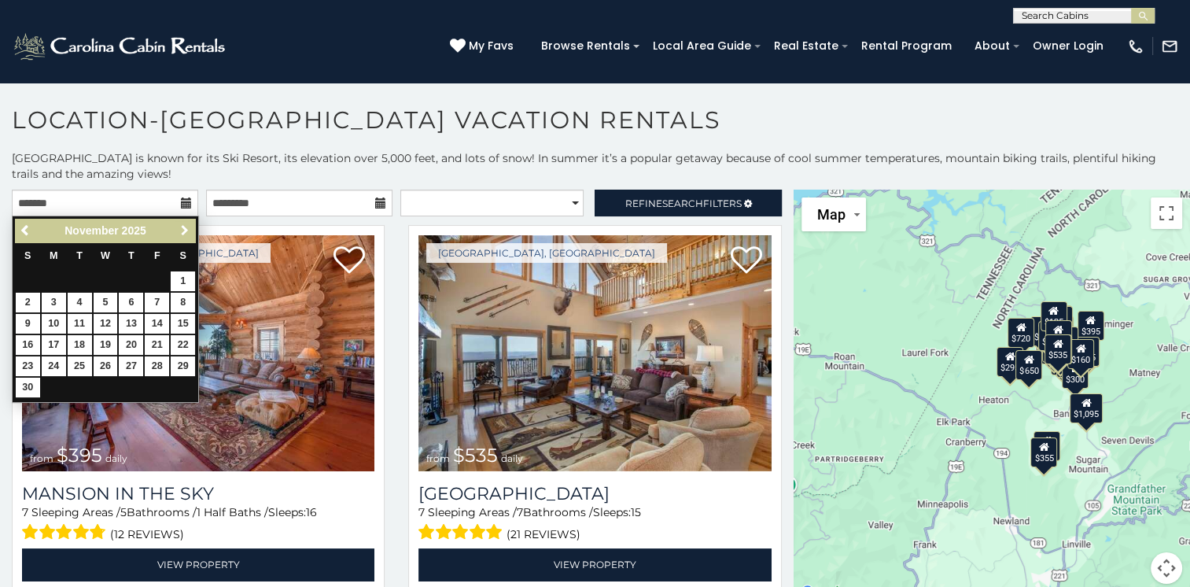
click at [180, 224] on span "Next" at bounding box center [184, 230] width 13 height 13
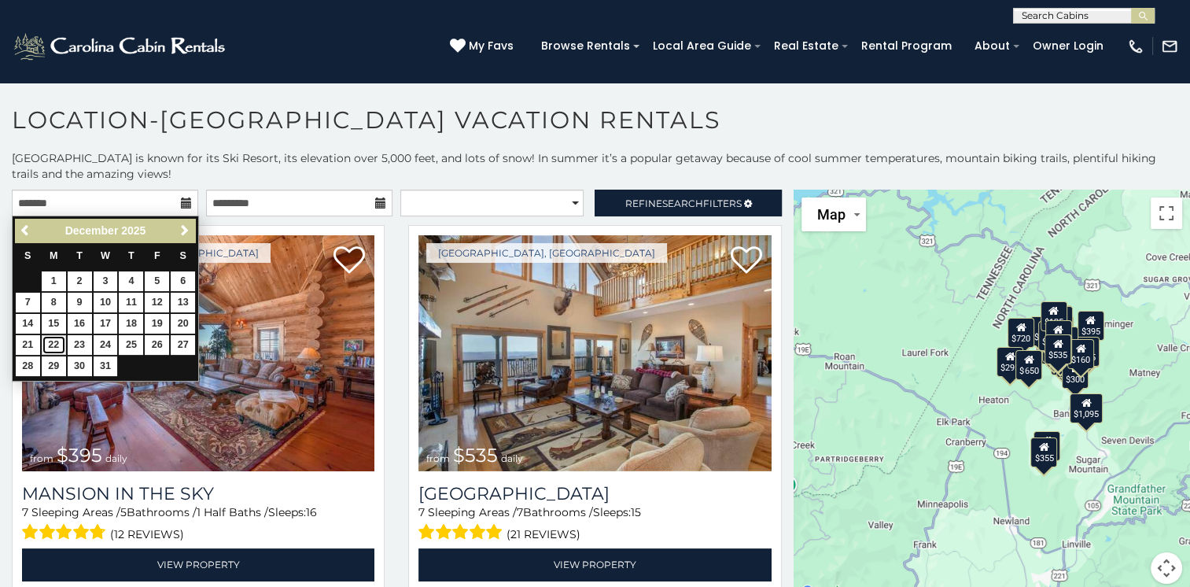
click at [52, 342] on link "22" at bounding box center [54, 345] width 24 height 20
type input "**********"
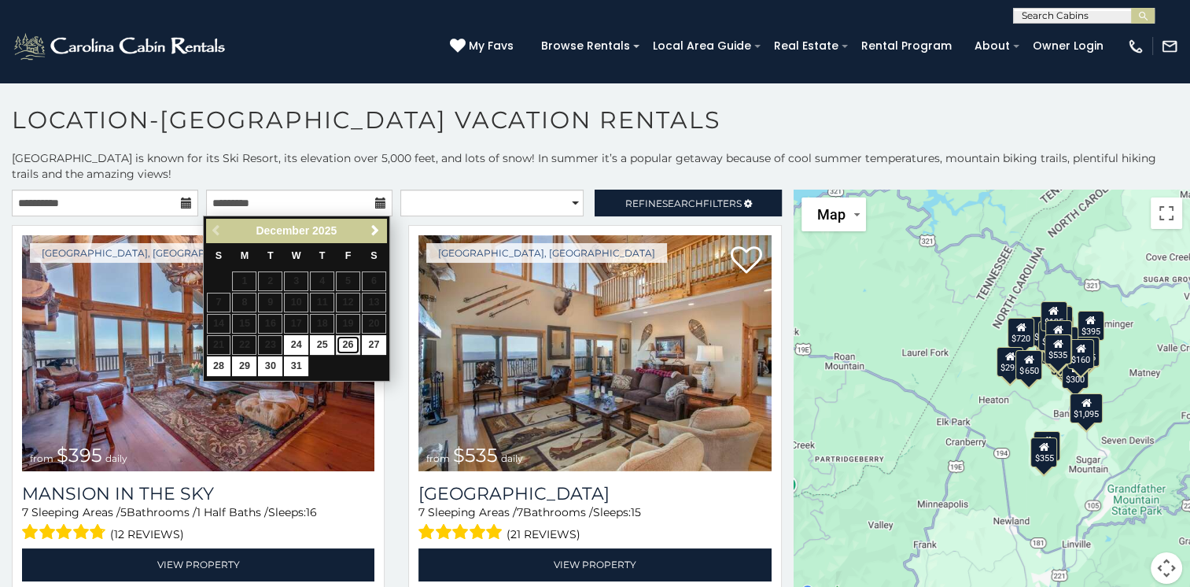
click at [349, 342] on link "26" at bounding box center [348, 345] width 24 height 20
type input "**********"
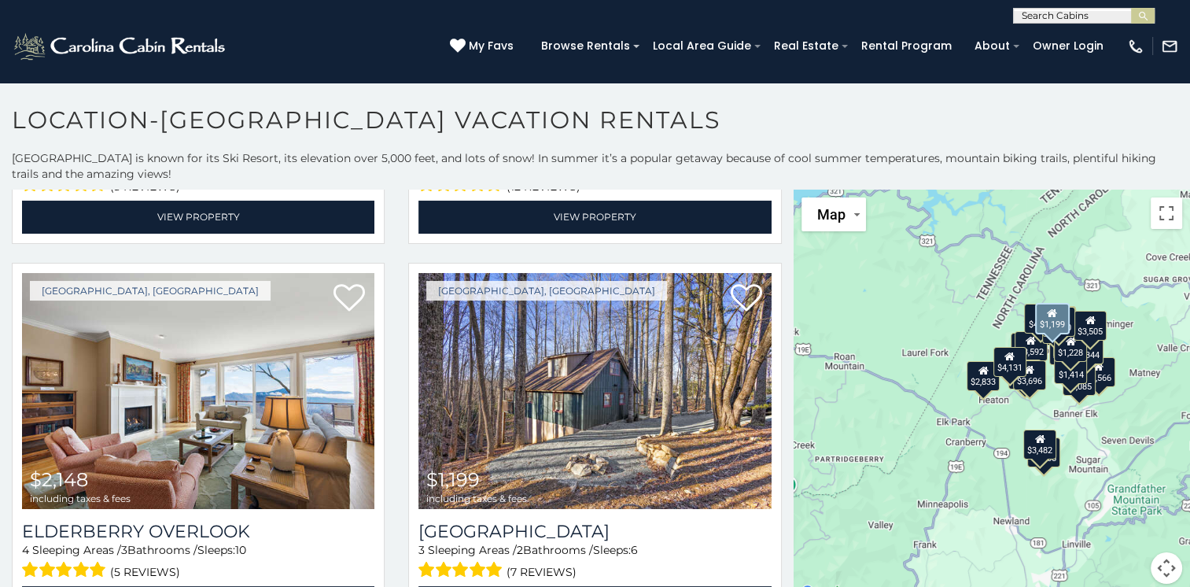
scroll to position [1966, 0]
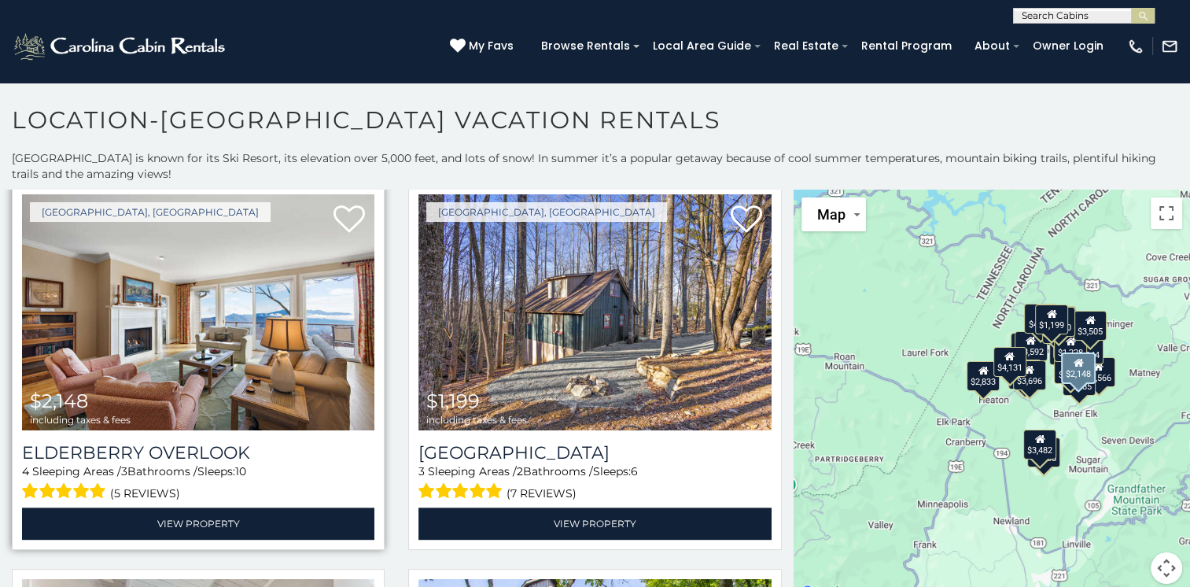
click at [186, 326] on img at bounding box center [198, 312] width 352 height 236
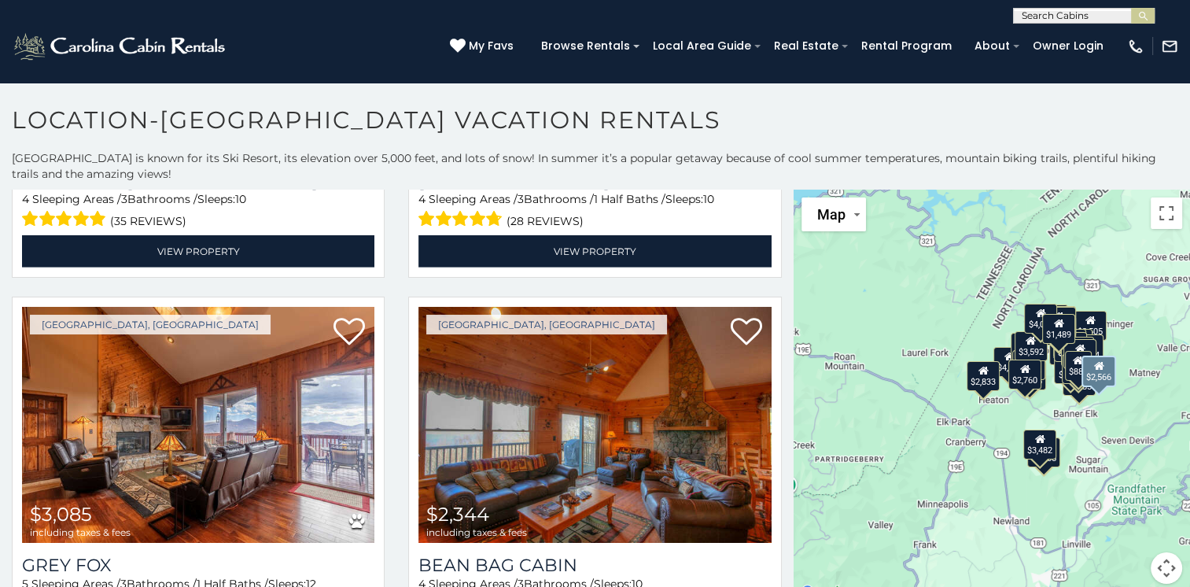
scroll to position [4954, 0]
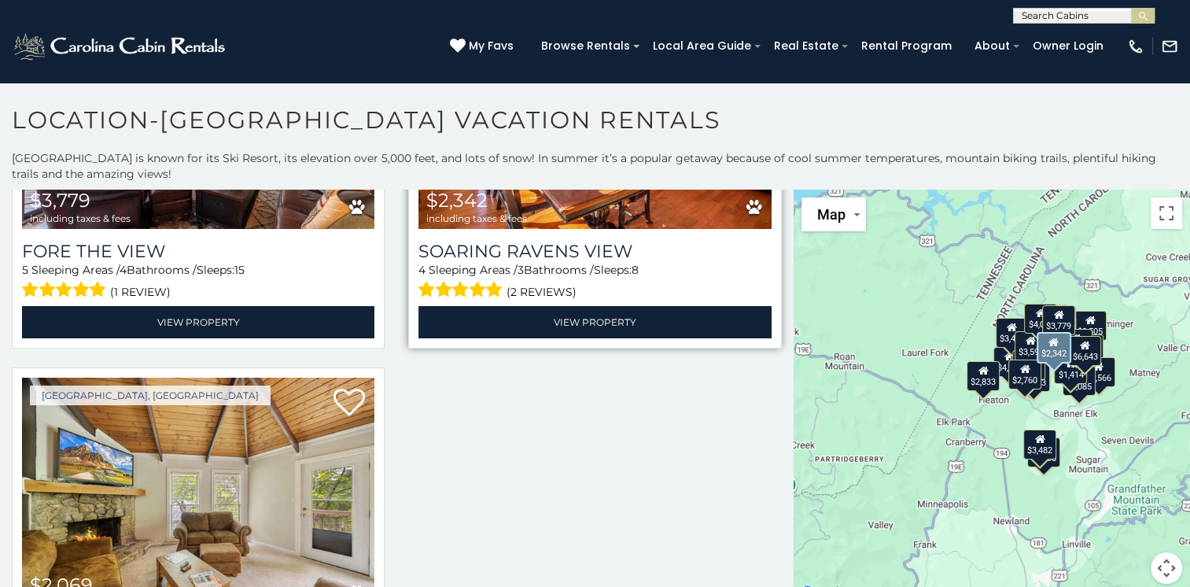
scroll to position [6850, 0]
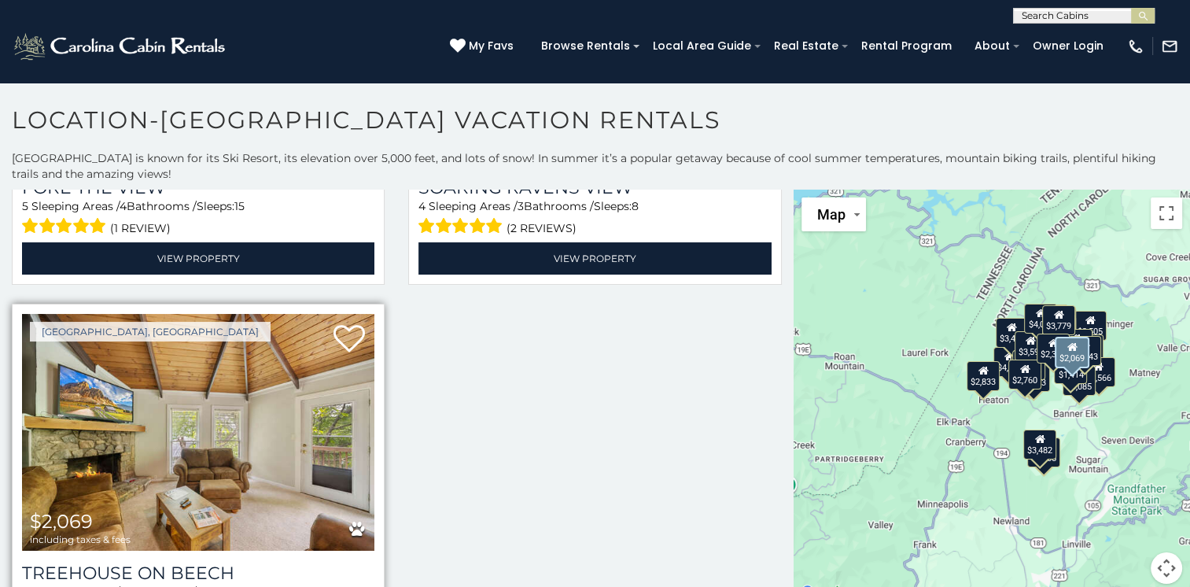
click at [213, 358] on img at bounding box center [198, 432] width 352 height 236
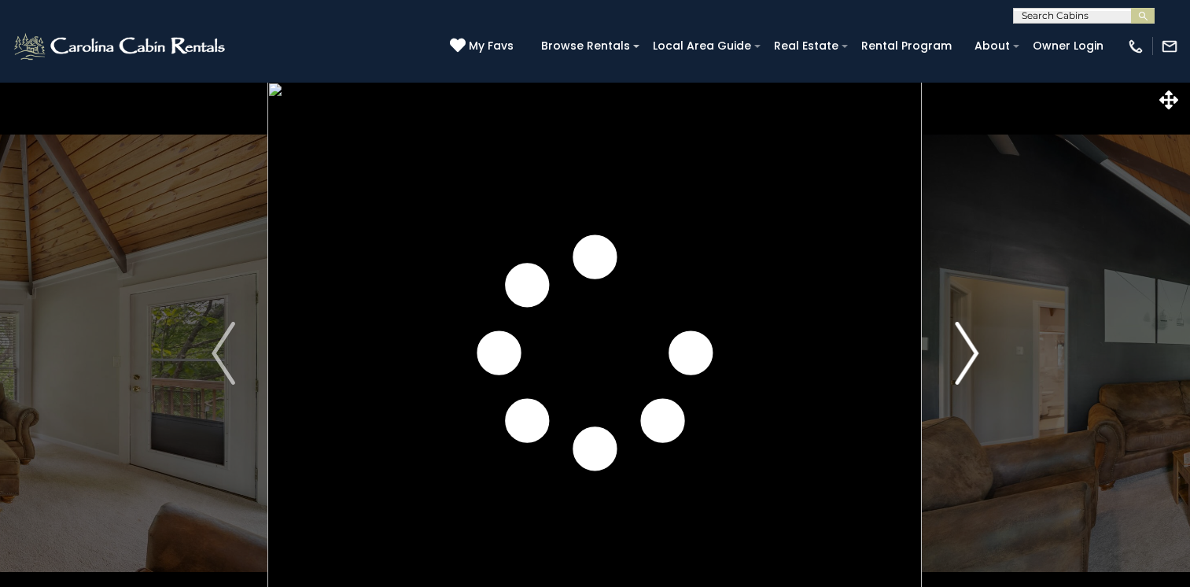
click at [966, 353] on img "Next" at bounding box center [967, 353] width 24 height 63
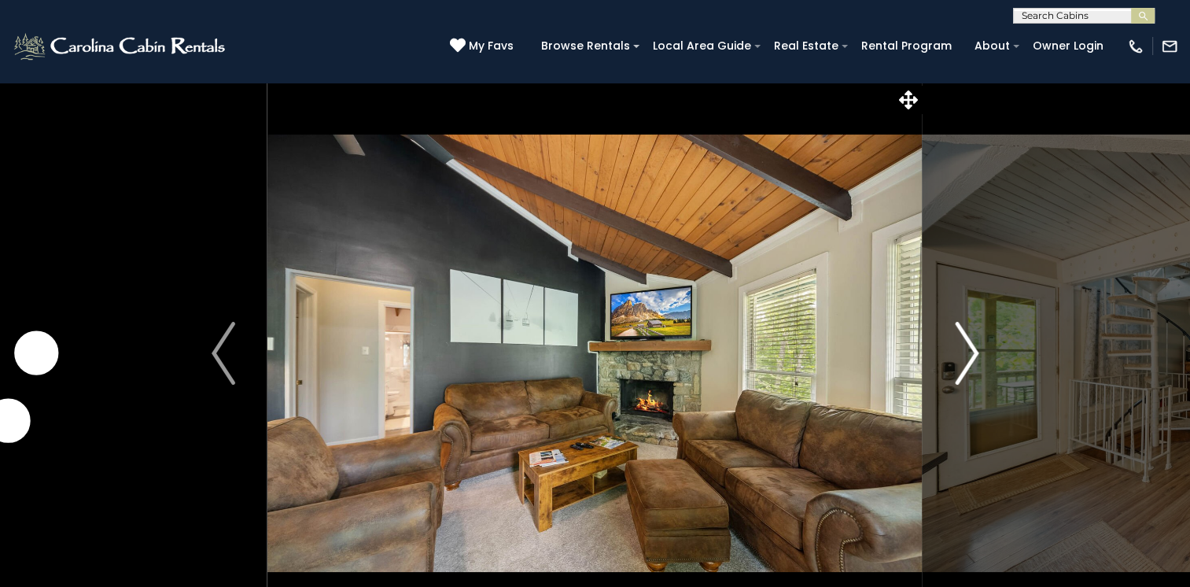
click at [966, 353] on img "Next" at bounding box center [967, 353] width 24 height 63
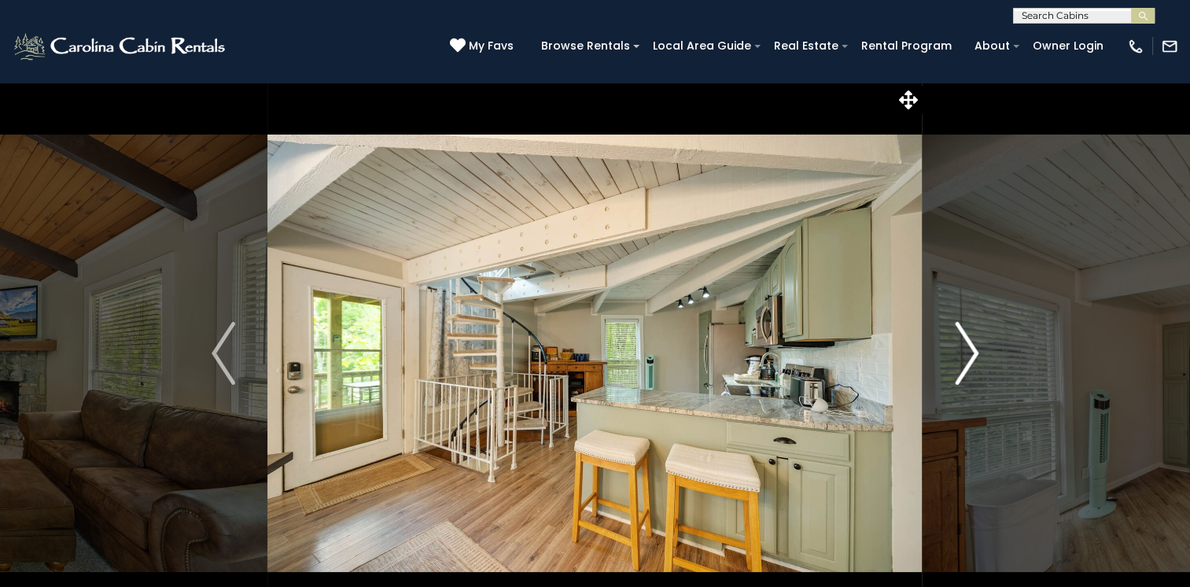
click at [966, 353] on img "Next" at bounding box center [967, 353] width 24 height 63
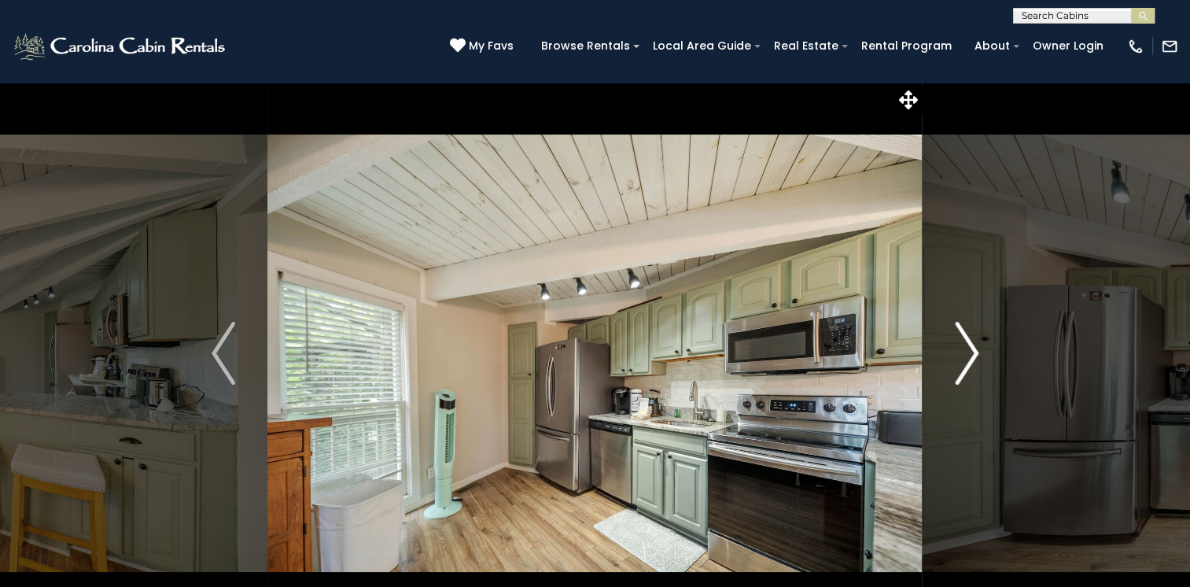
click at [966, 353] on img "Next" at bounding box center [967, 353] width 24 height 63
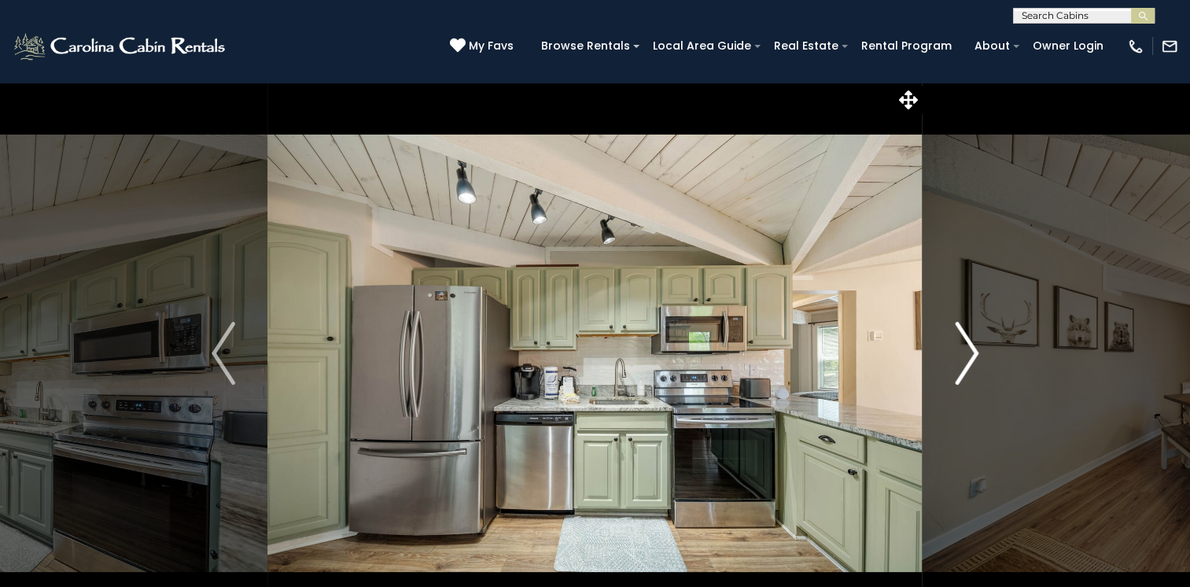
click at [966, 353] on img "Next" at bounding box center [967, 353] width 24 height 63
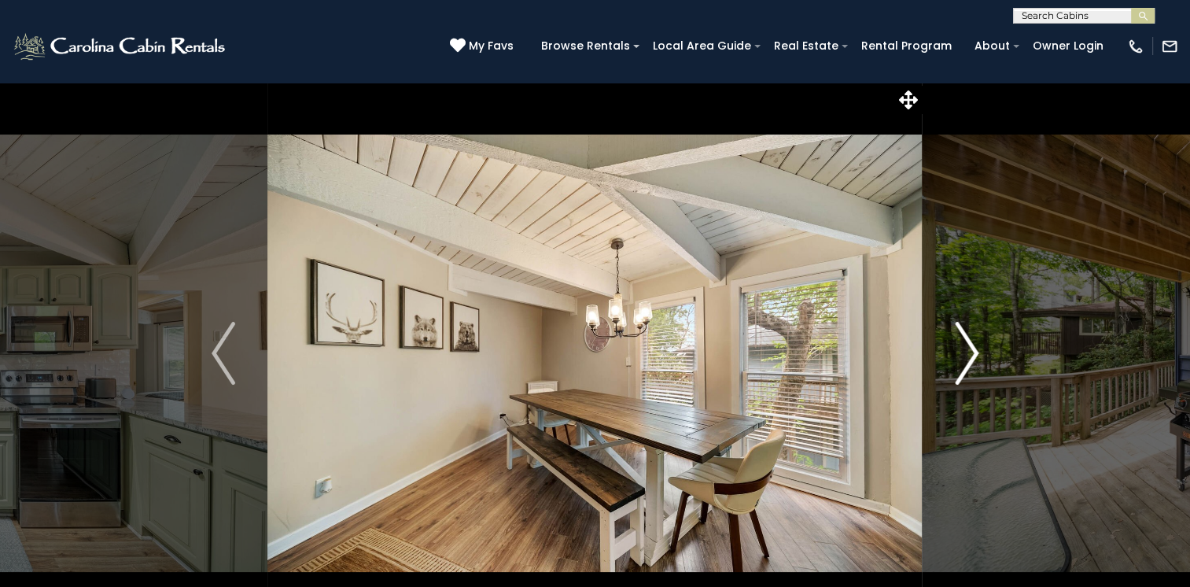
click at [966, 353] on img "Next" at bounding box center [967, 353] width 24 height 63
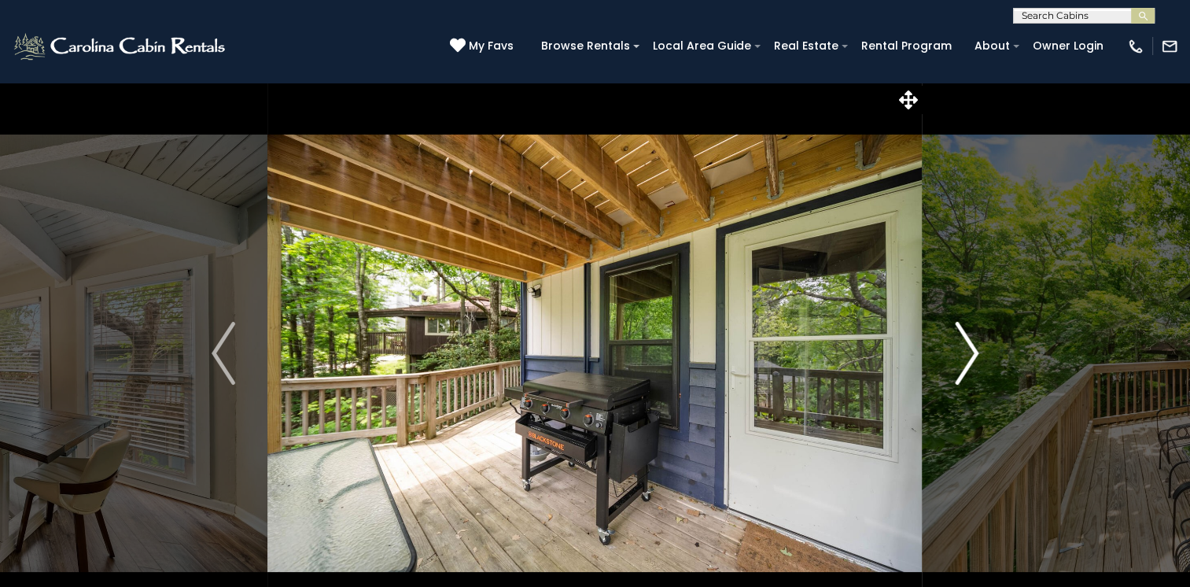
click at [966, 353] on img "Next" at bounding box center [967, 353] width 24 height 63
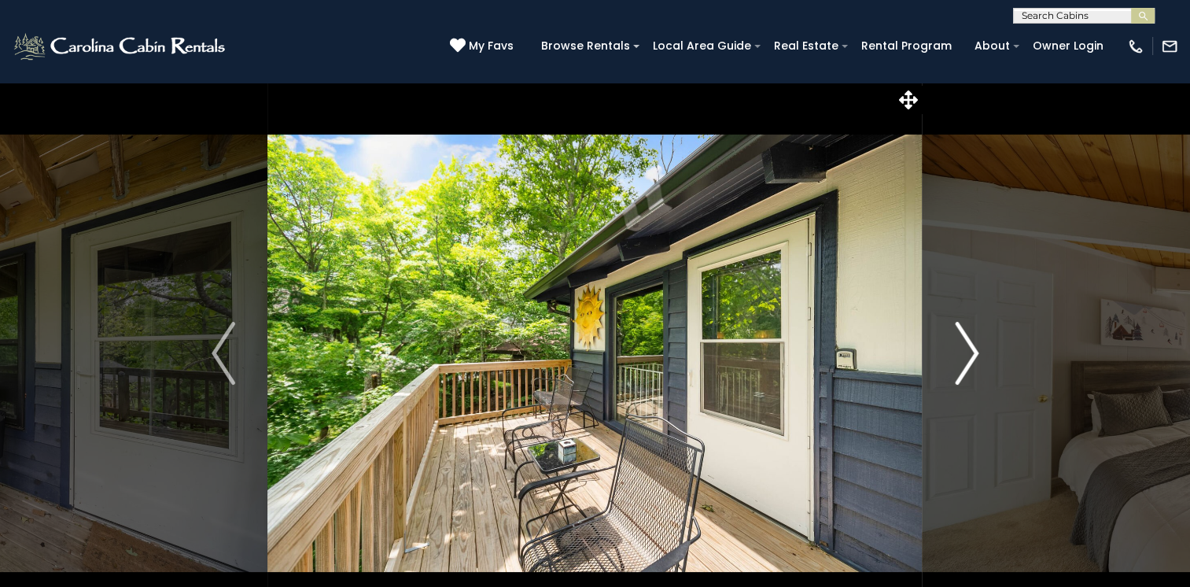
click at [966, 353] on img "Next" at bounding box center [967, 353] width 24 height 63
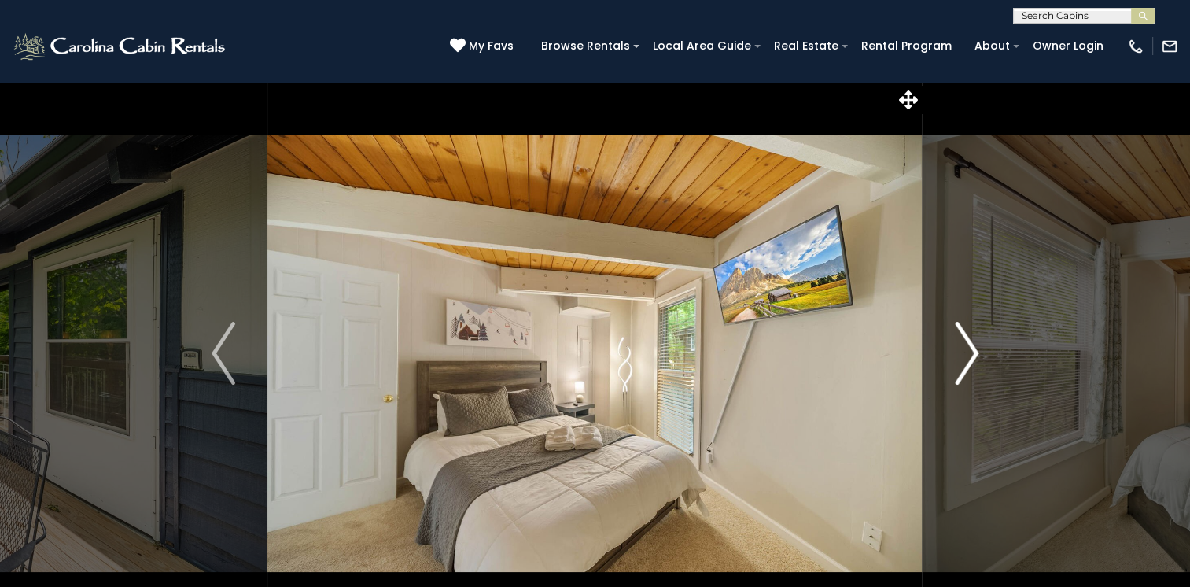
click at [966, 353] on img "Next" at bounding box center [967, 353] width 24 height 63
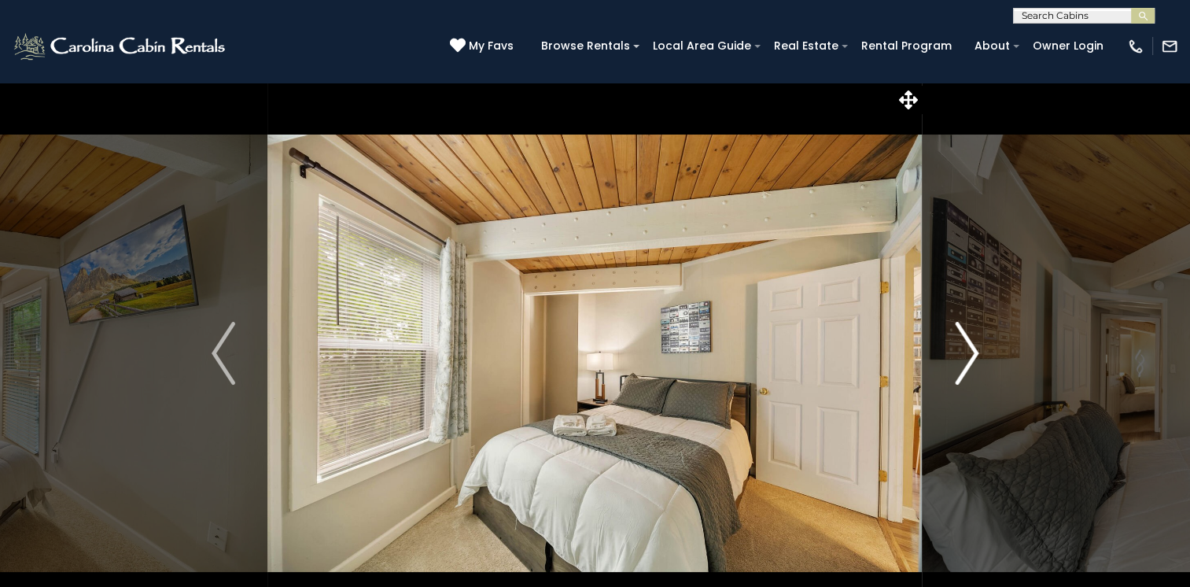
click at [966, 353] on img "Next" at bounding box center [967, 353] width 24 height 63
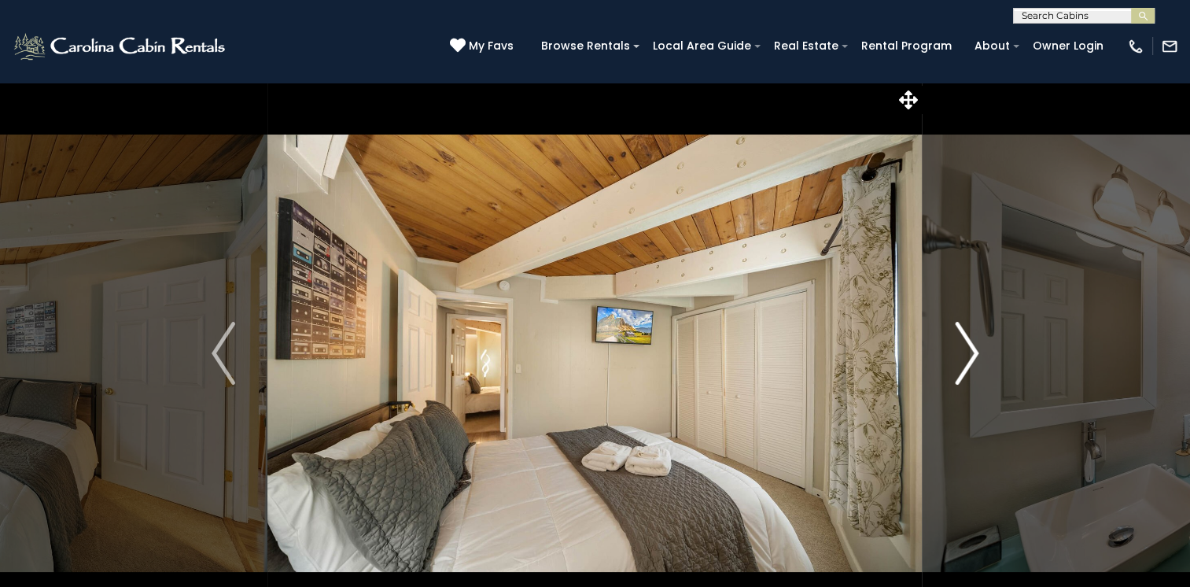
click at [966, 353] on img "Next" at bounding box center [967, 353] width 24 height 63
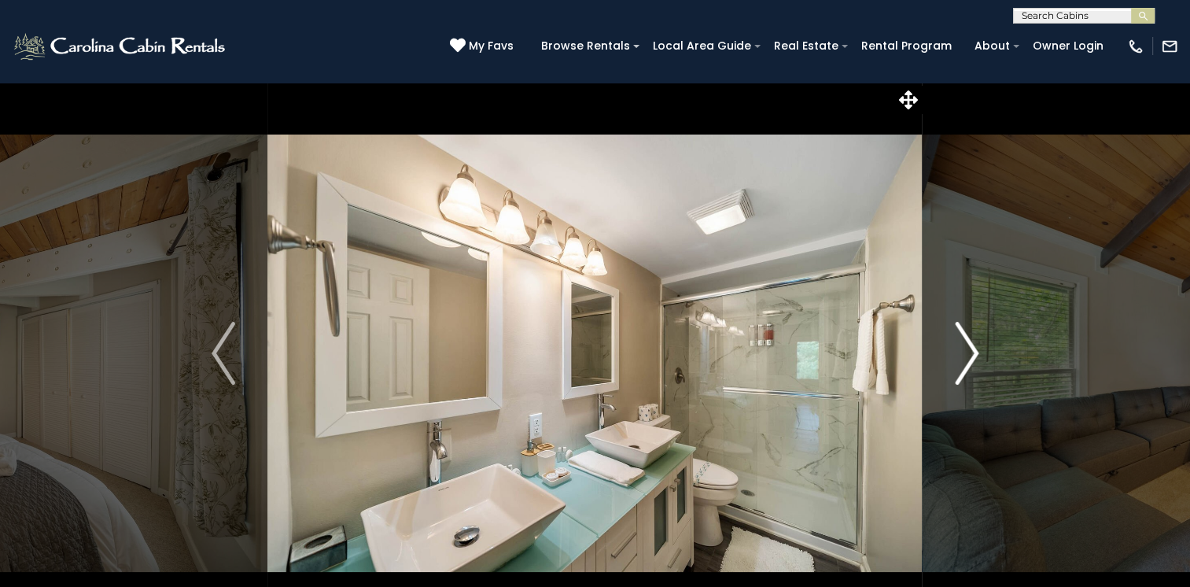
click at [966, 353] on img "Next" at bounding box center [967, 353] width 24 height 63
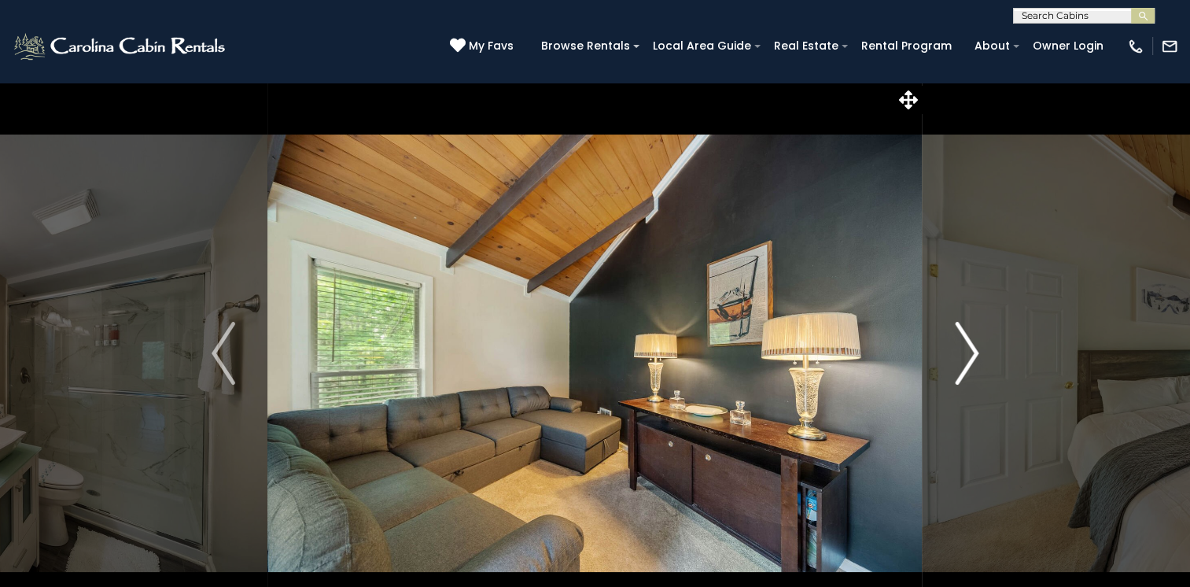
click at [966, 353] on img "Next" at bounding box center [967, 353] width 24 height 63
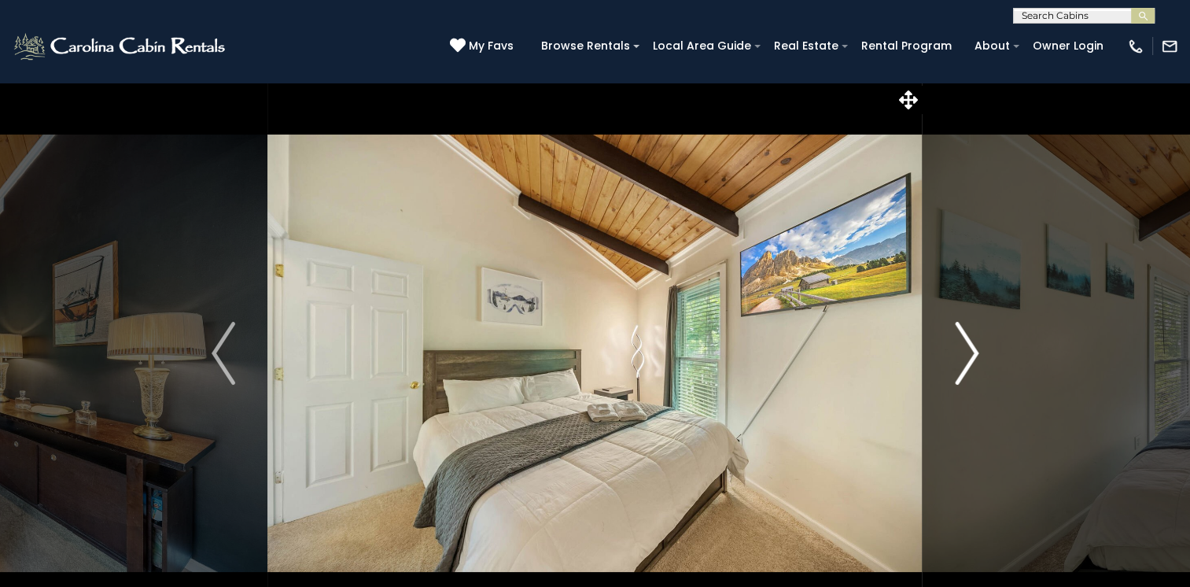
click at [966, 353] on img "Next" at bounding box center [967, 353] width 24 height 63
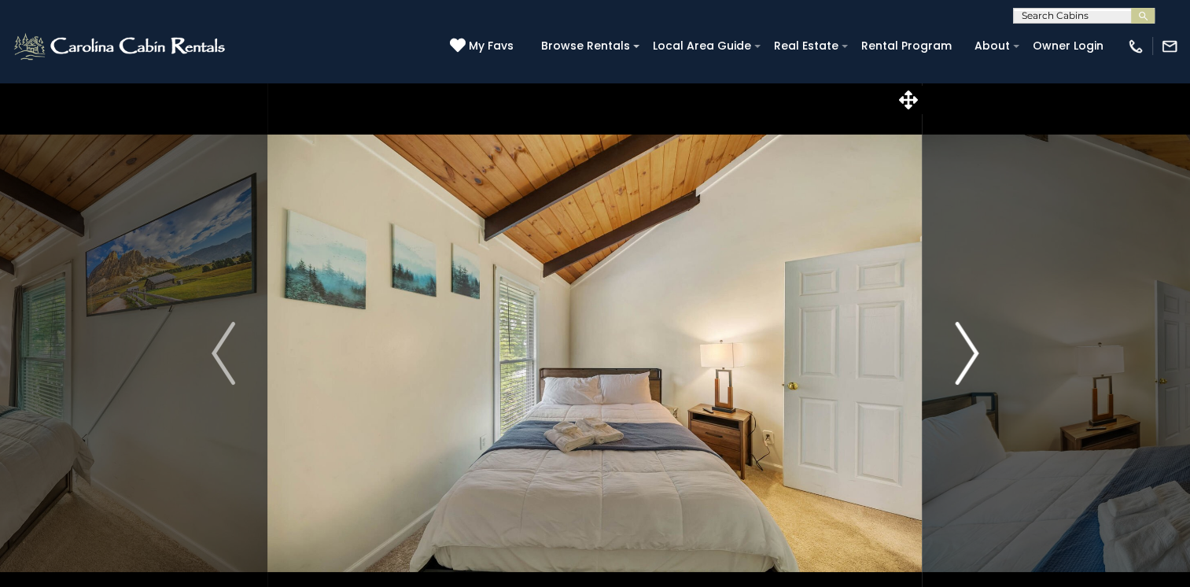
click at [966, 353] on img "Next" at bounding box center [967, 353] width 24 height 63
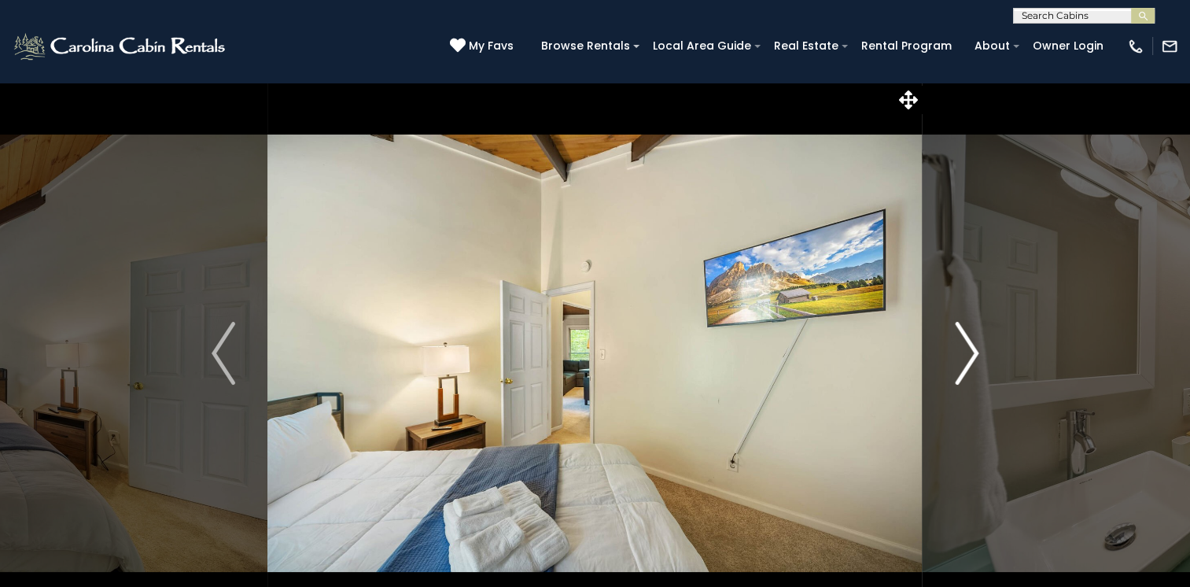
click at [966, 353] on img "Next" at bounding box center [967, 353] width 24 height 63
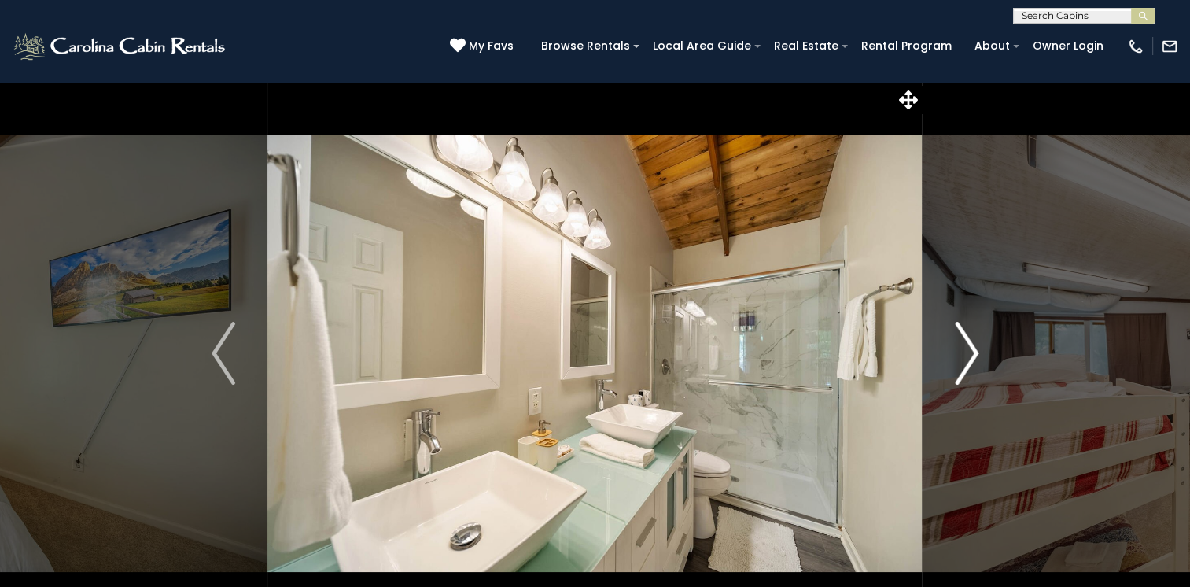
click at [966, 353] on img "Next" at bounding box center [967, 353] width 24 height 63
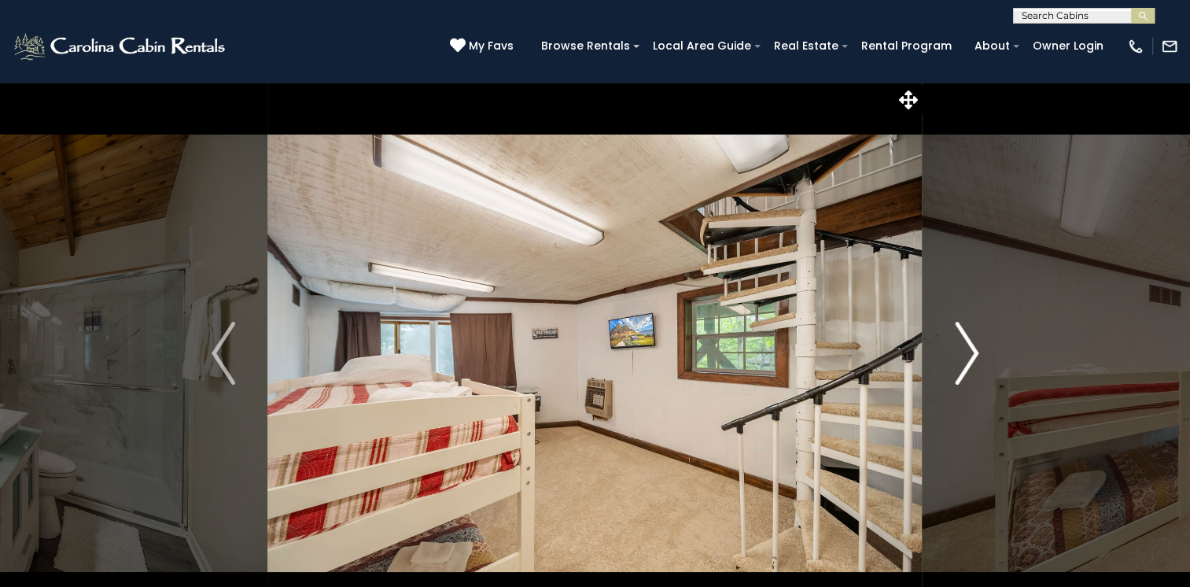
click at [966, 353] on img "Next" at bounding box center [967, 353] width 24 height 63
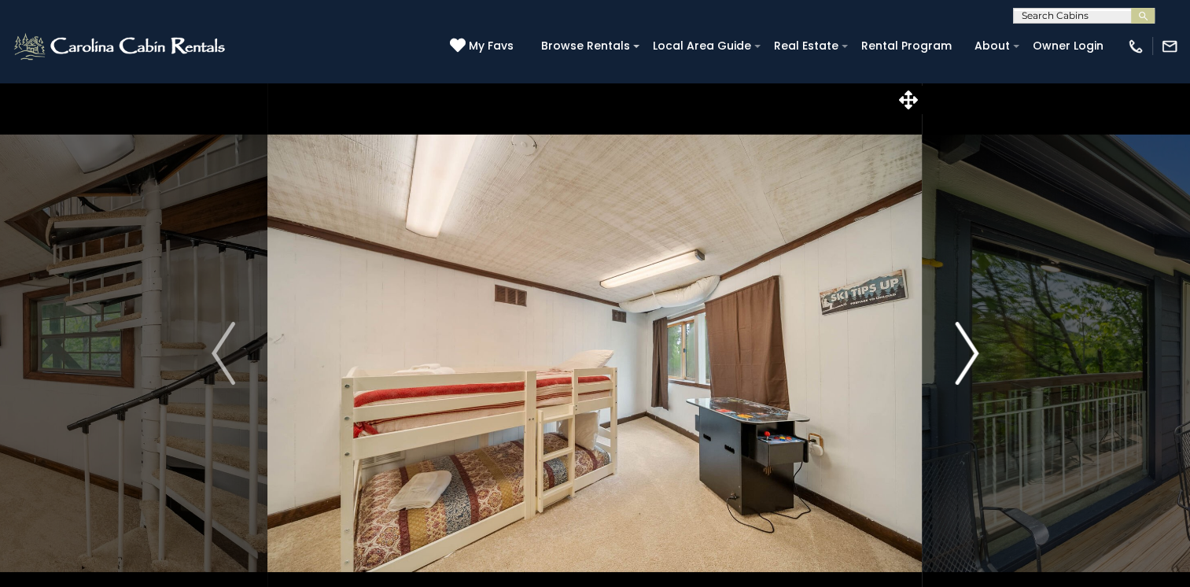
click at [966, 353] on img "Next" at bounding box center [967, 353] width 24 height 63
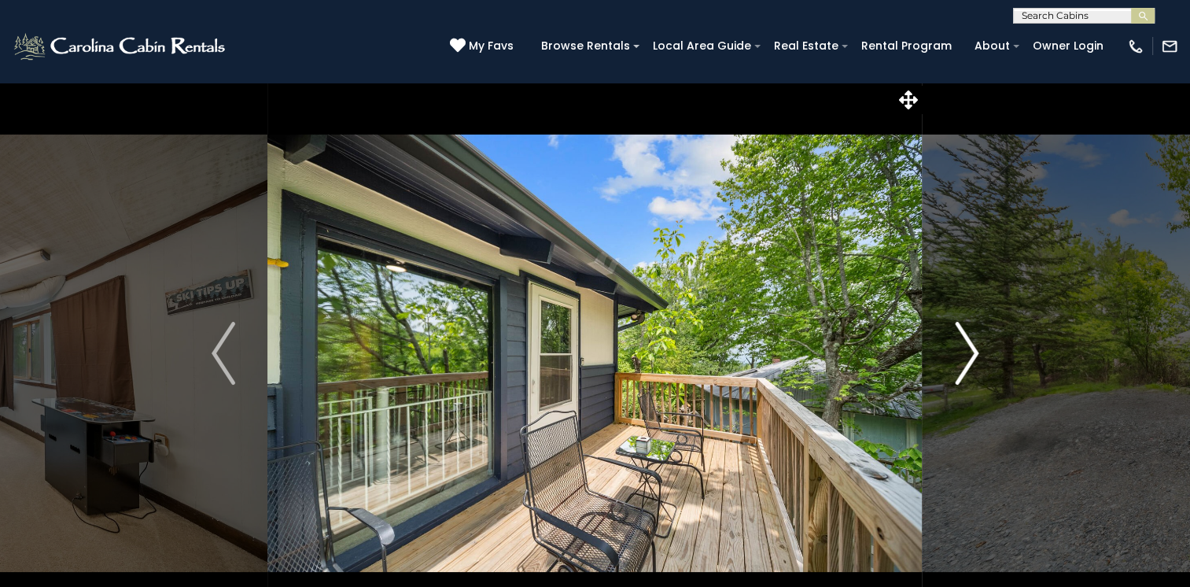
click at [966, 353] on img "Next" at bounding box center [967, 353] width 24 height 63
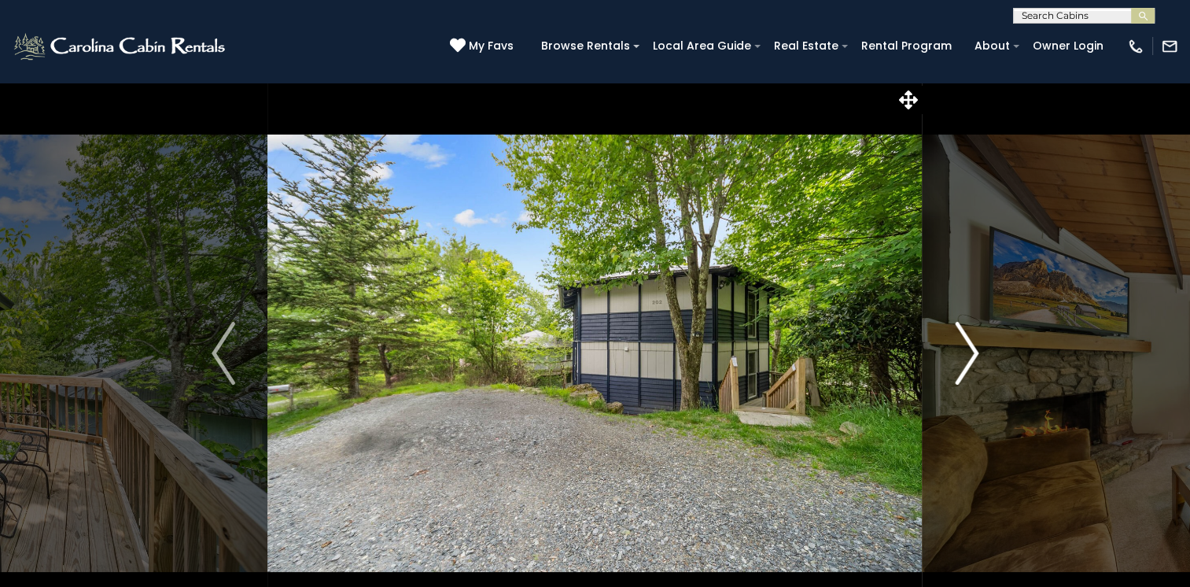
click at [966, 353] on img "Next" at bounding box center [967, 353] width 24 height 63
